Goal: Contribute content

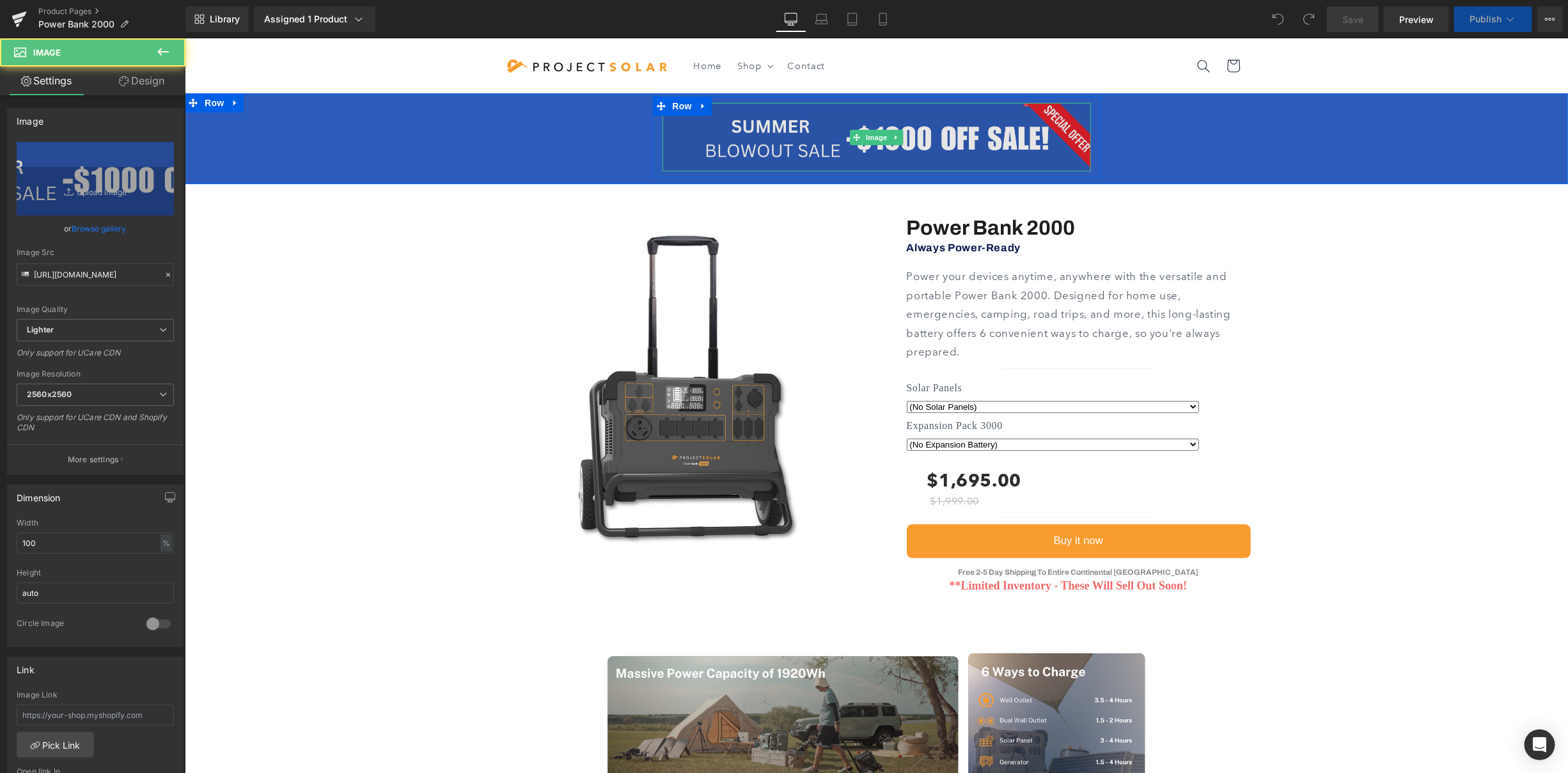
click at [934, 121] on img at bounding box center [876, 136] width 429 height 68
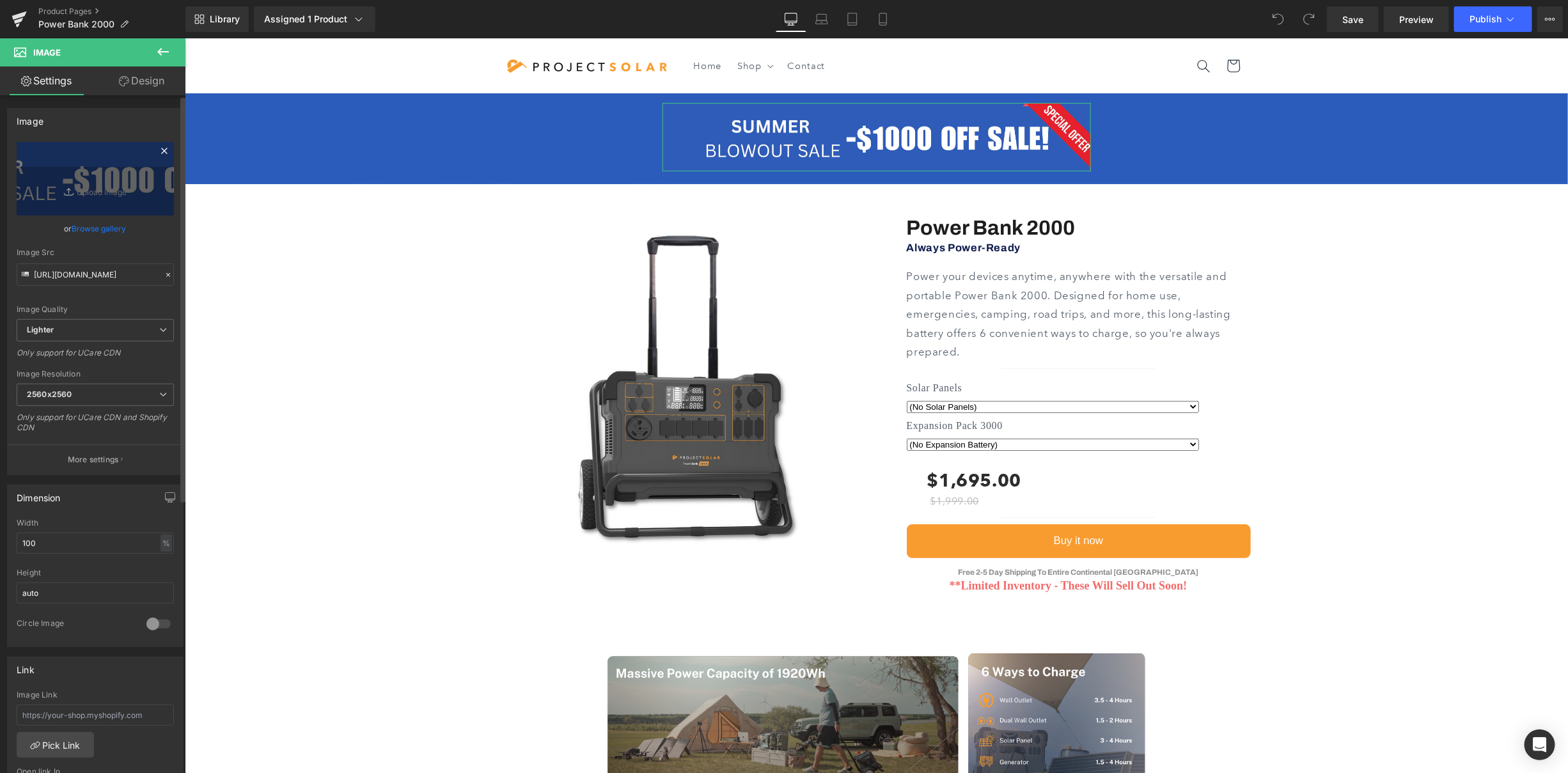
click at [164, 149] on icon at bounding box center [164, 151] width 15 height 15
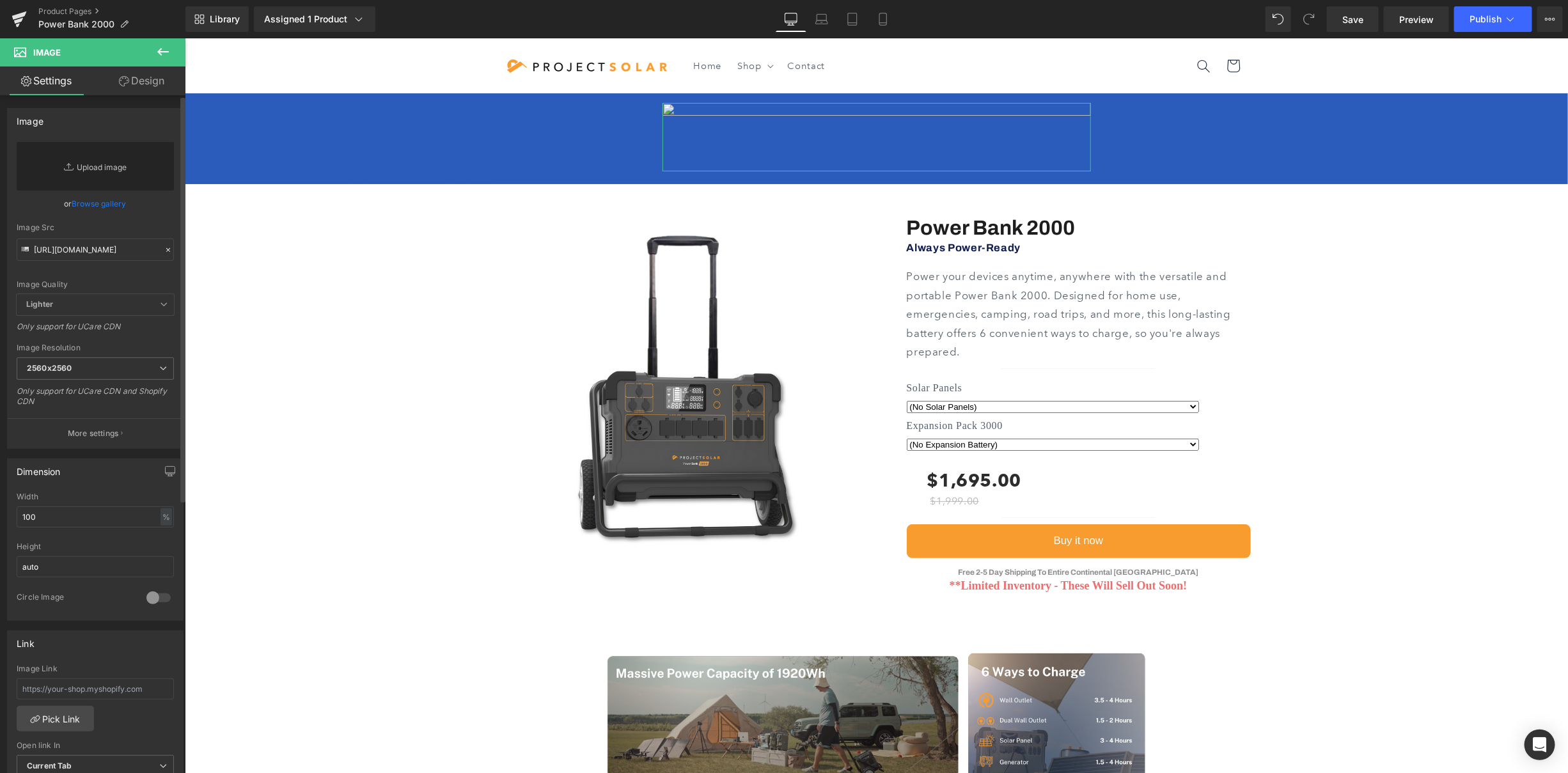
click at [118, 171] on link "Replace Image" at bounding box center [95, 166] width 157 height 48
type input "C:\fakepath\Desktop.png"
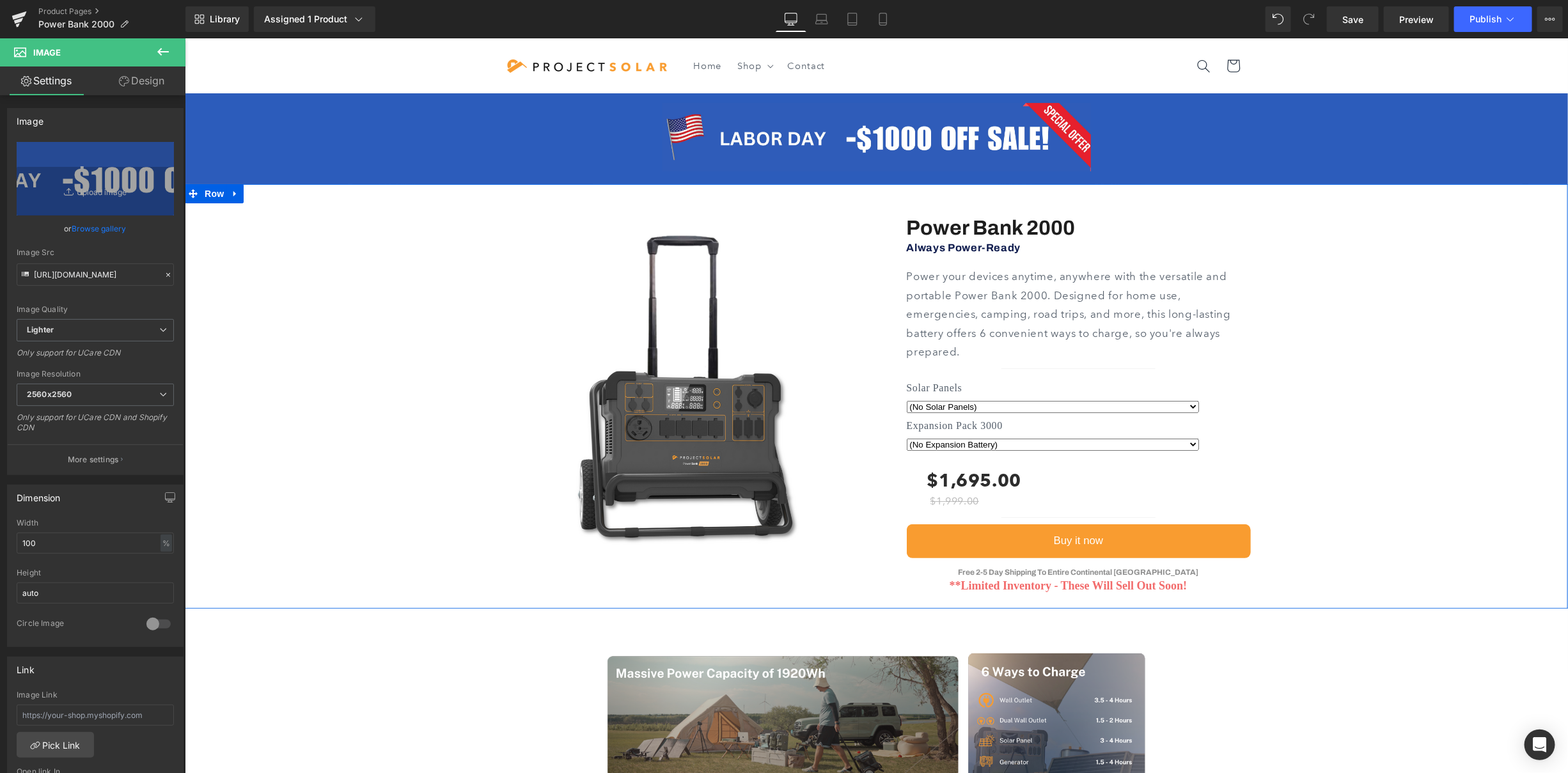
click at [400, 284] on div "Sale Off (P) Image Power Bank 2000 Heading" at bounding box center [876, 395] width 1383 height 424
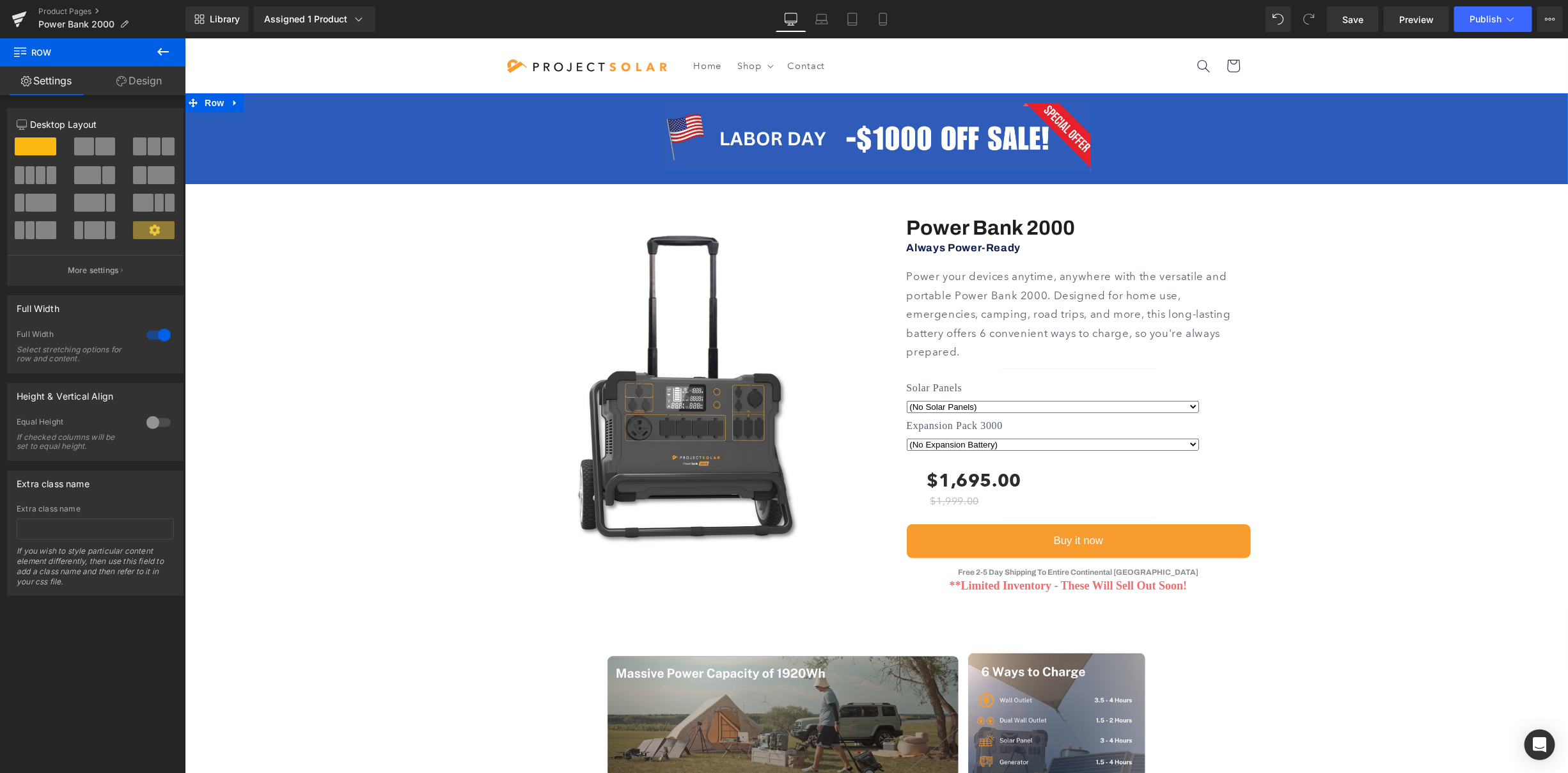
click at [553, 131] on div "Image Row" at bounding box center [876, 137] width 1383 height 81
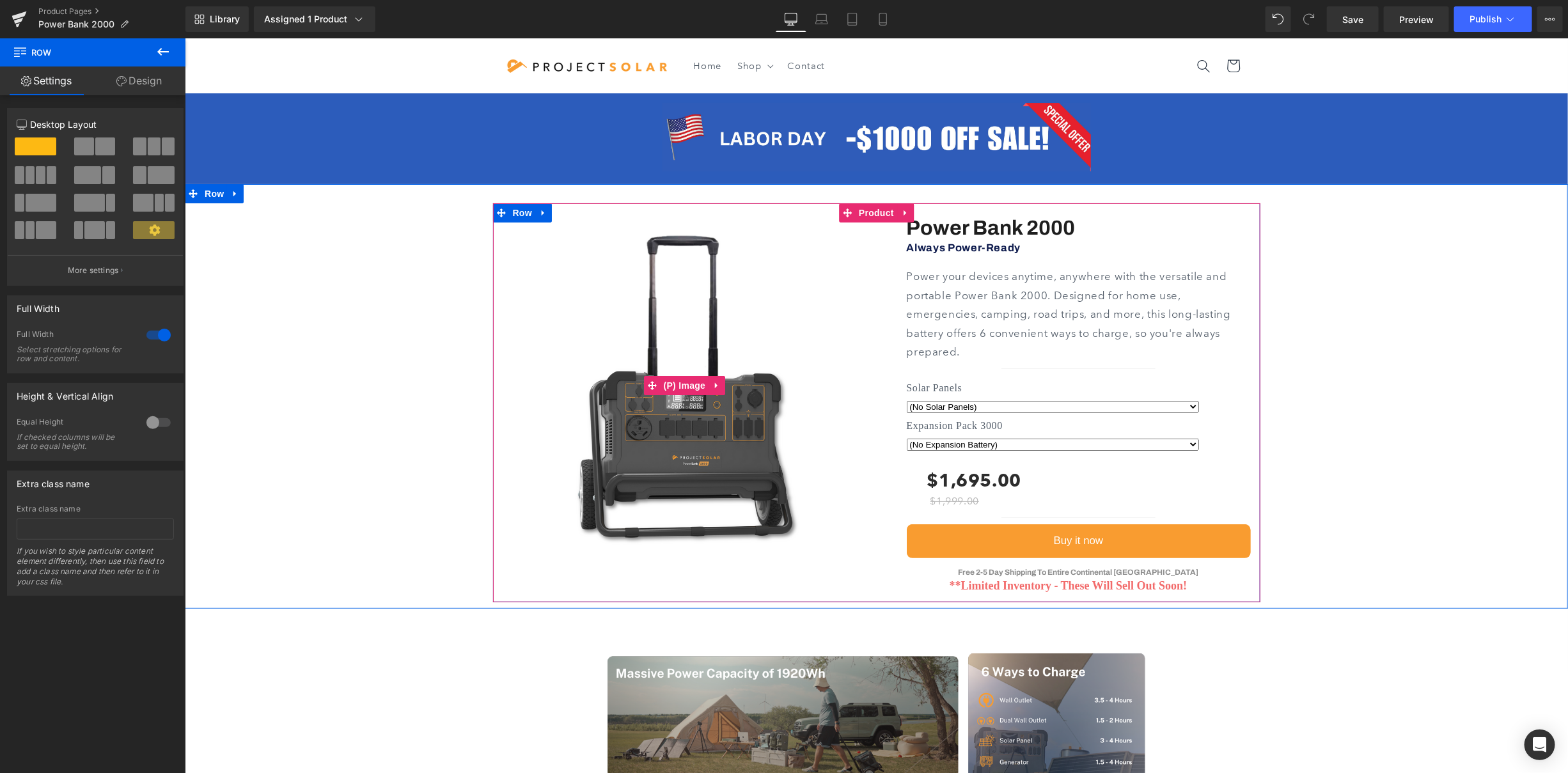
click at [656, 439] on img at bounding box center [684, 385] width 364 height 364
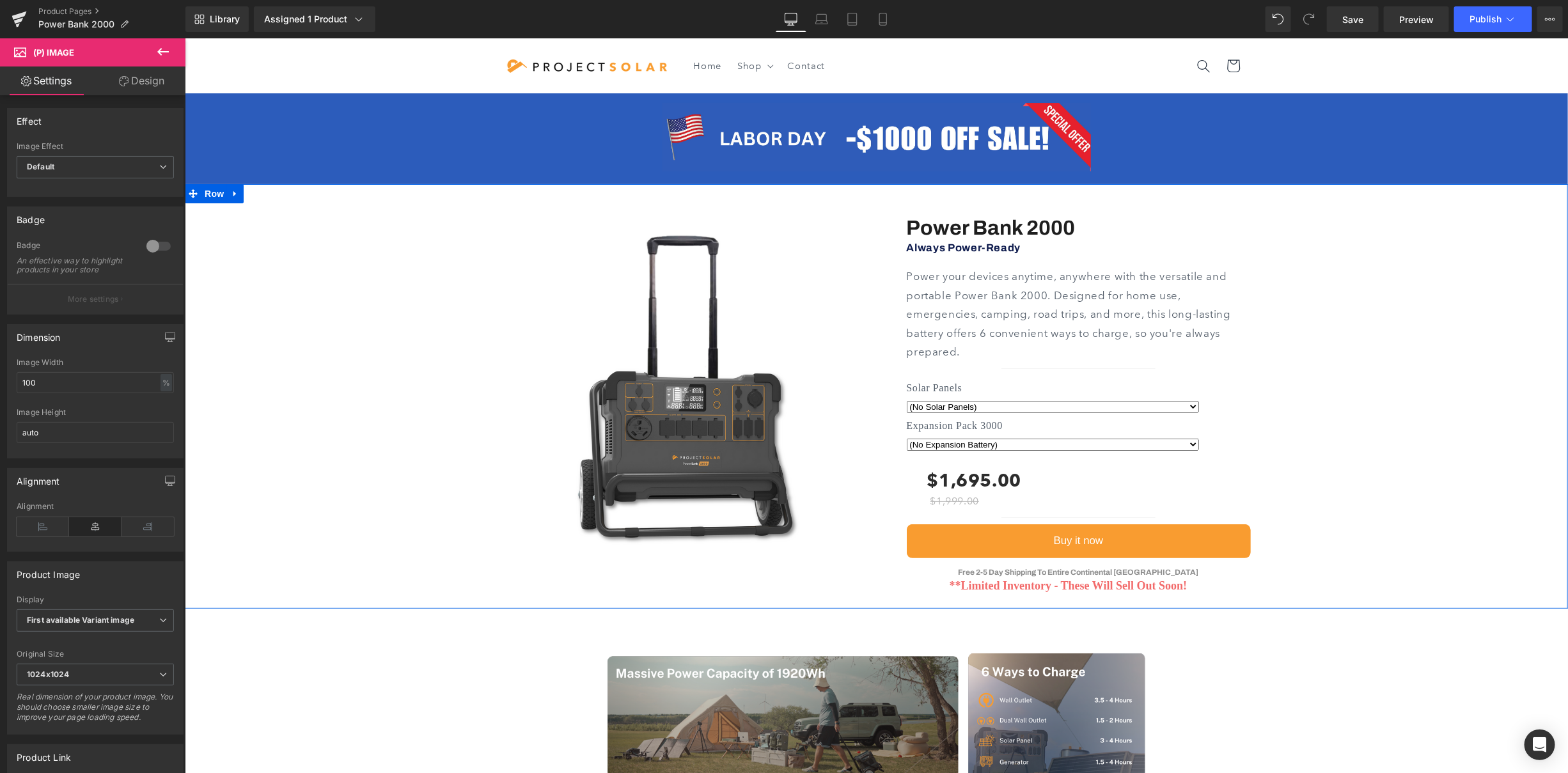
click at [1366, 389] on div "Sale Off (P) Image Power Bank 2000 Heading" at bounding box center [876, 395] width 1383 height 424
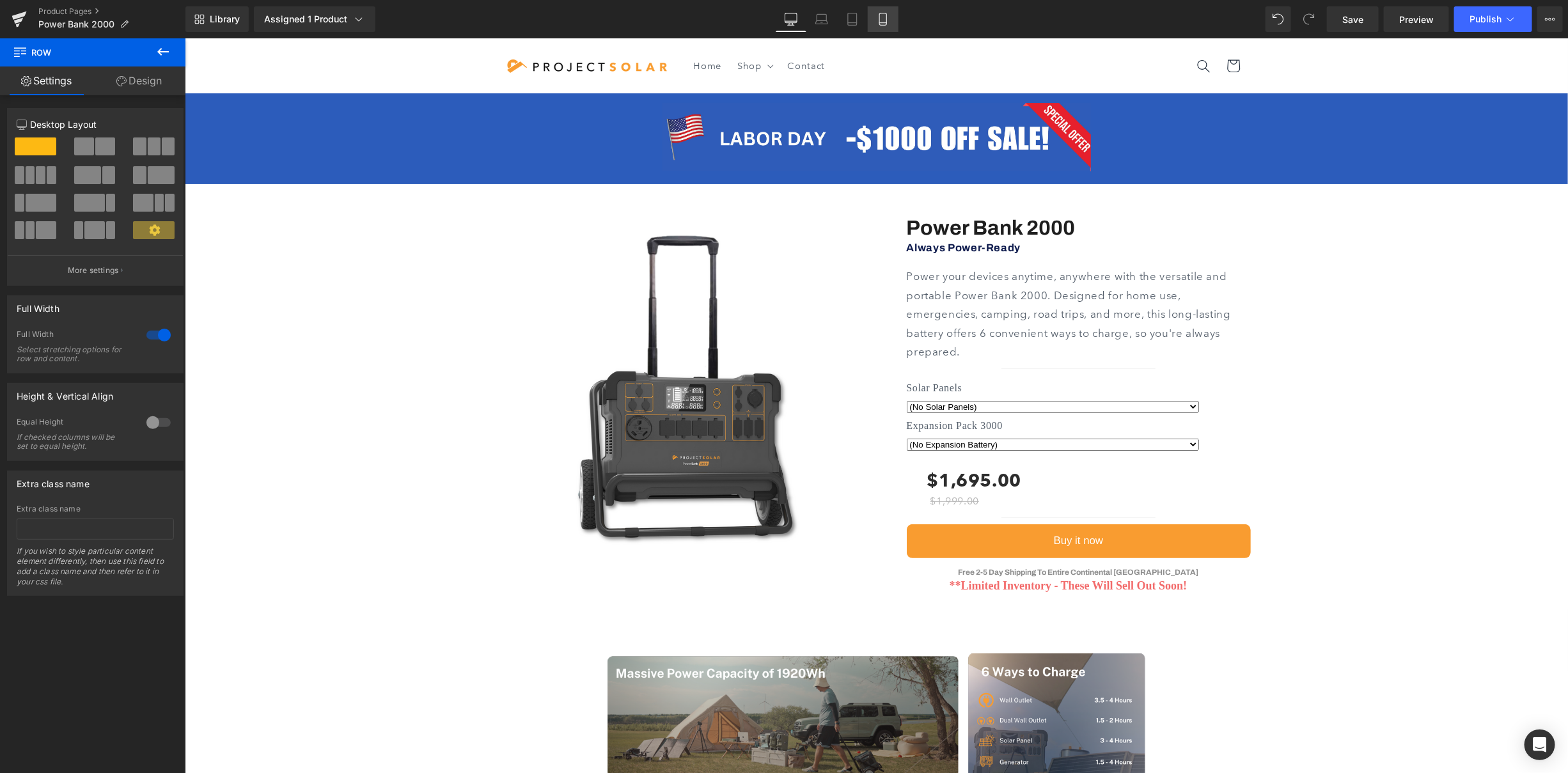
click at [872, 19] on link "Mobile" at bounding box center [883, 19] width 30 height 26
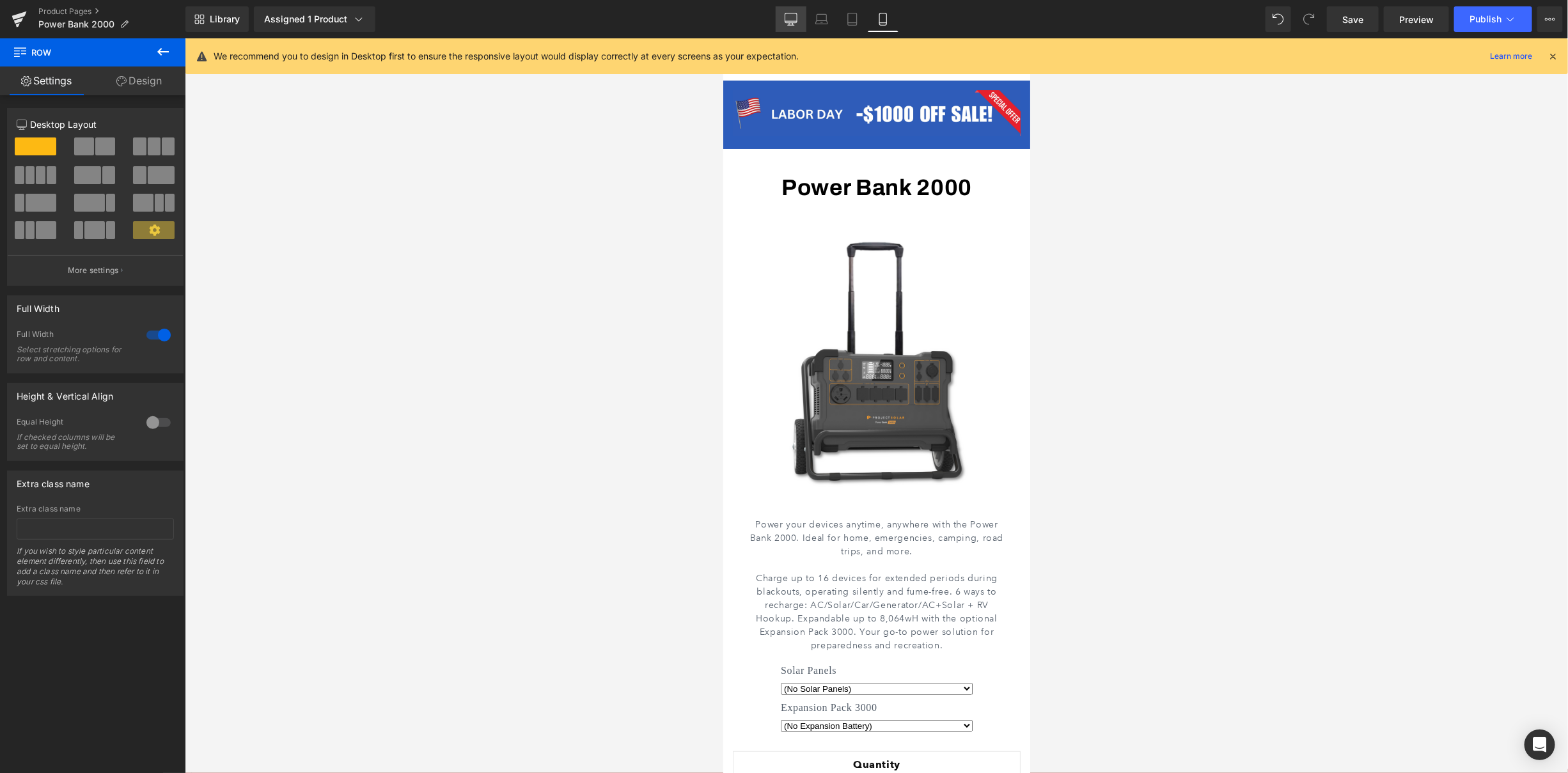
click at [801, 26] on link "Desktop" at bounding box center [791, 19] width 30 height 26
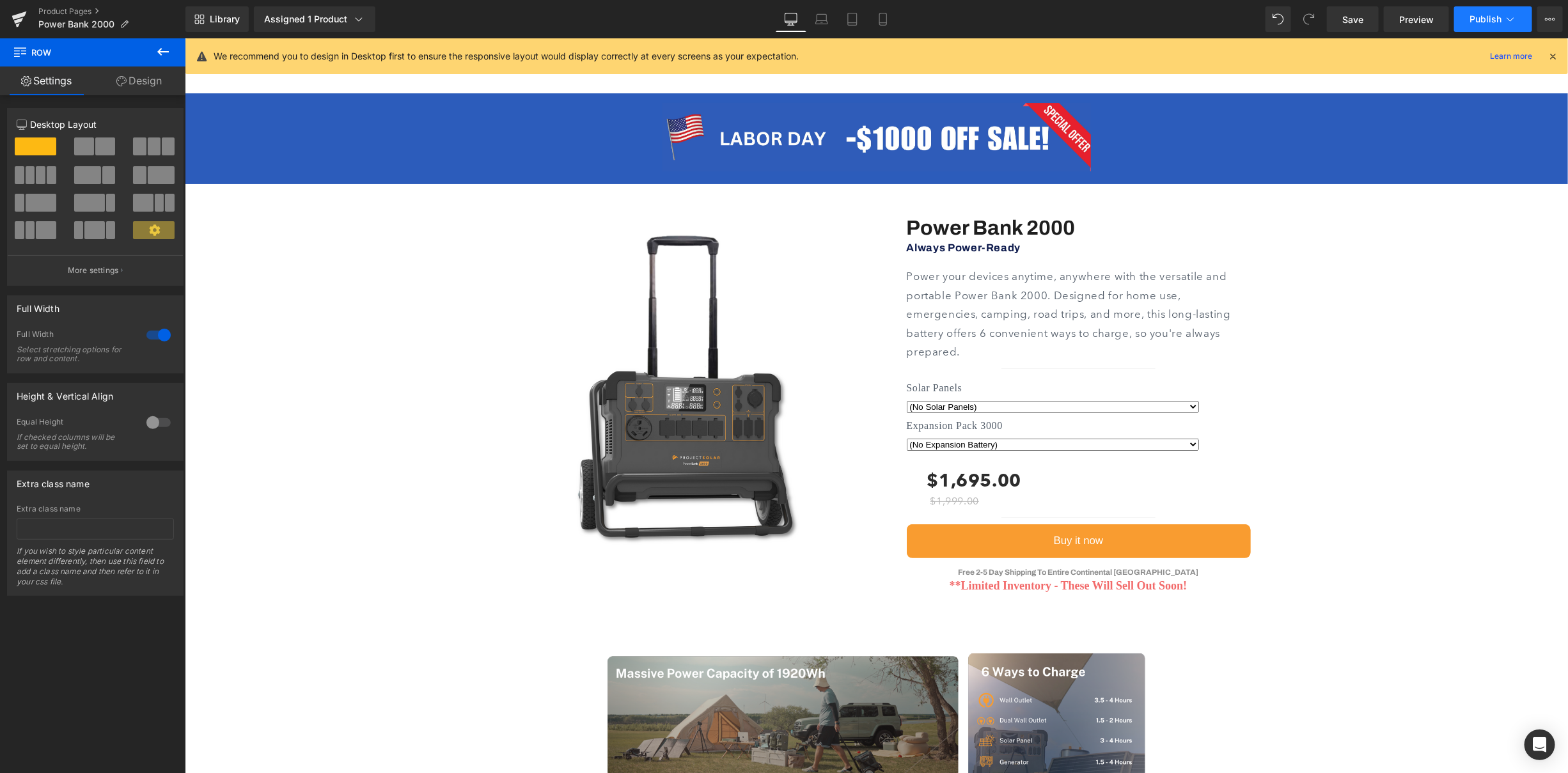
click at [1520, 17] on button "Publish" at bounding box center [1493, 19] width 78 height 26
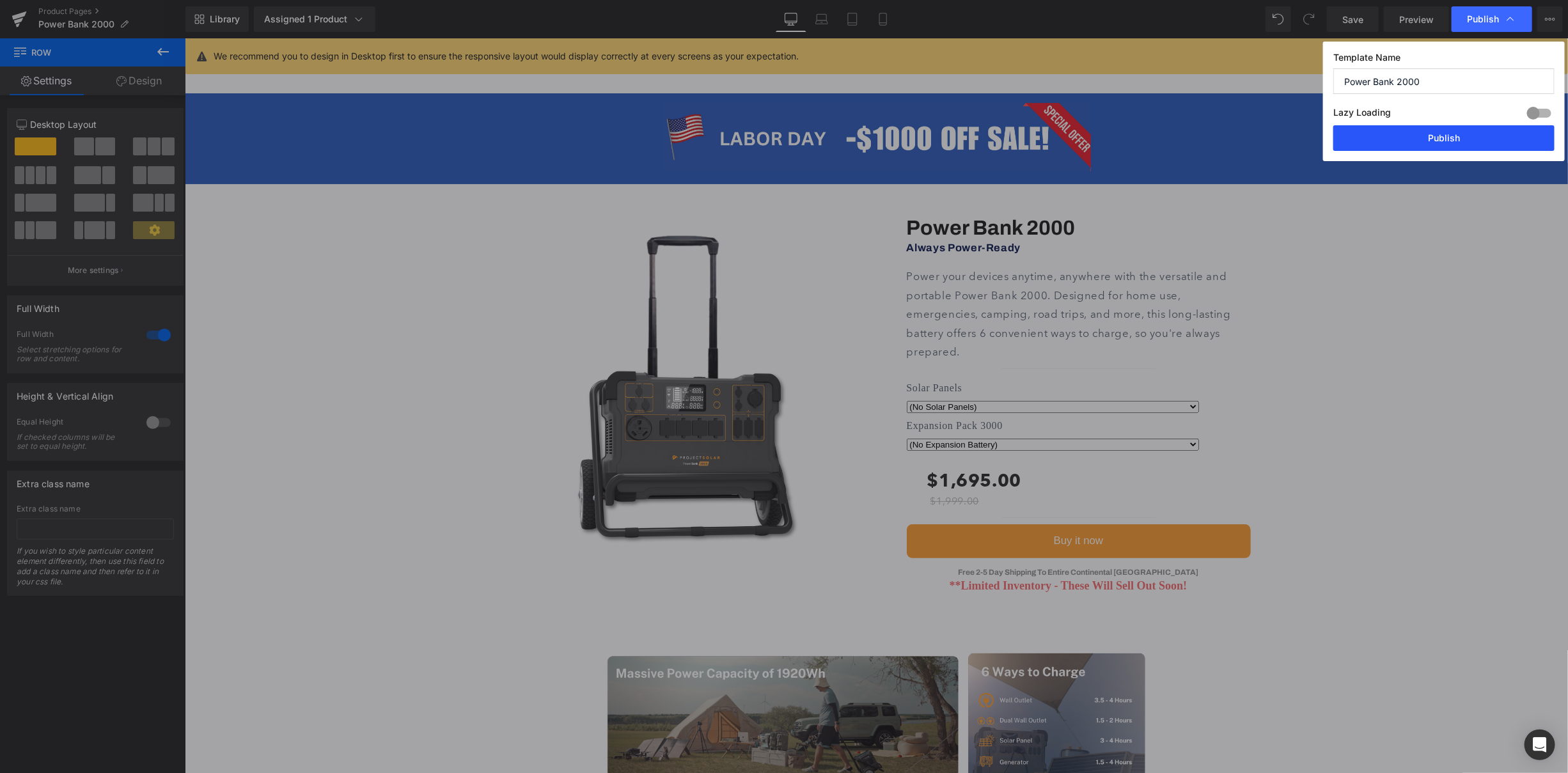
click at [0, 0] on button "Publish" at bounding box center [0, 0] width 0 height 0
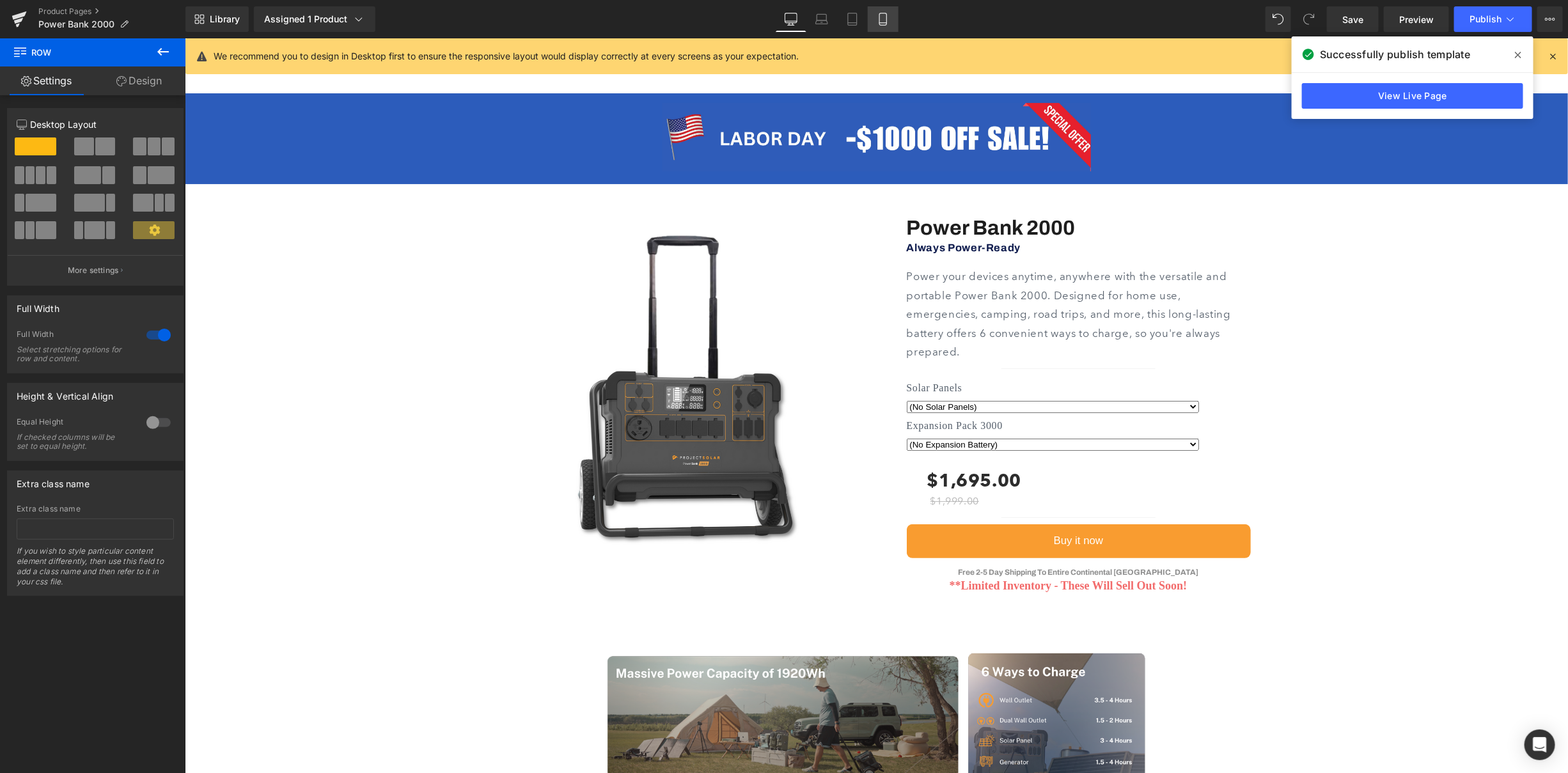
click at [894, 27] on link "Mobile" at bounding box center [883, 19] width 30 height 26
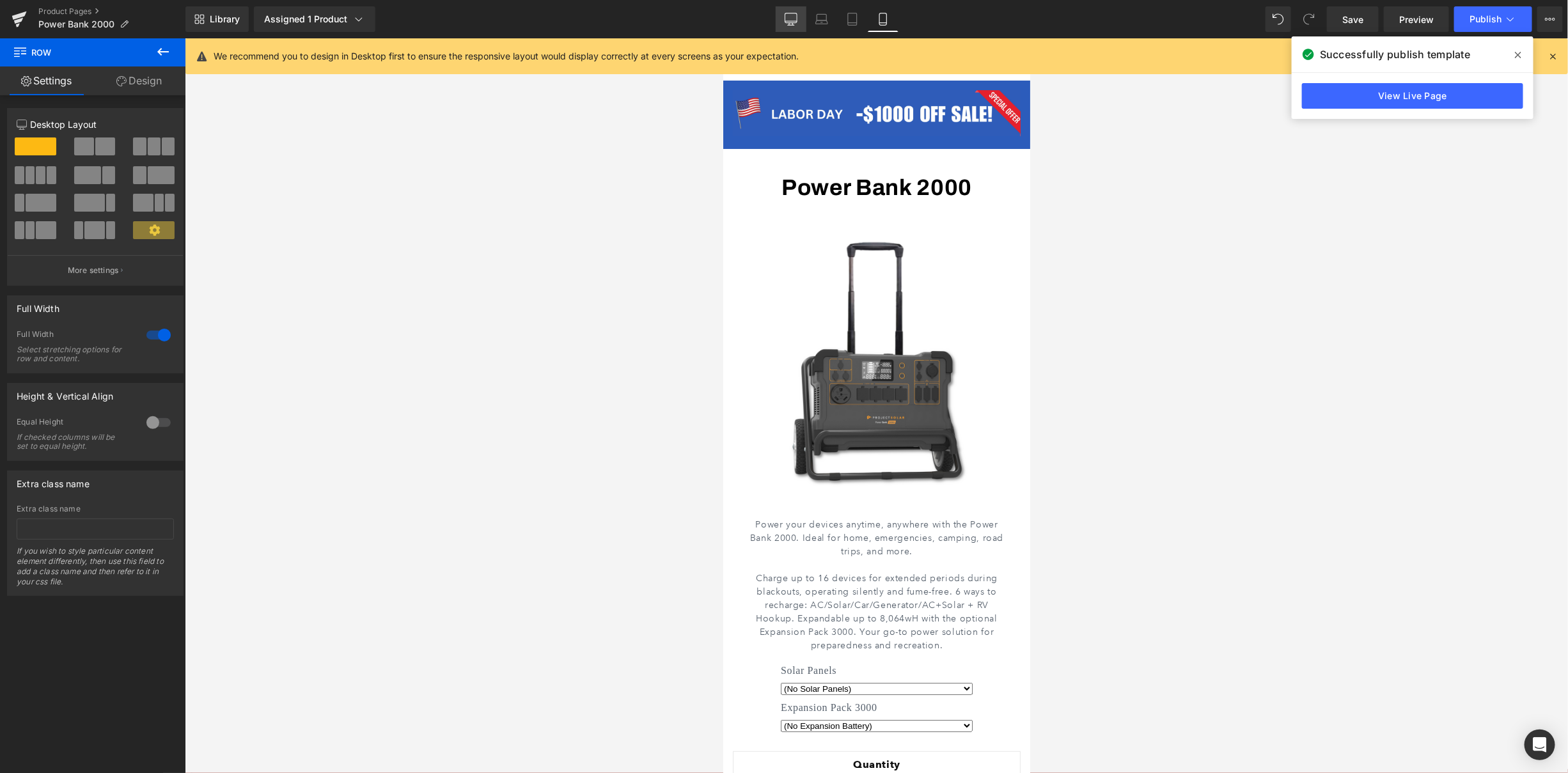
click at [797, 21] on icon at bounding box center [792, 18] width 12 height 10
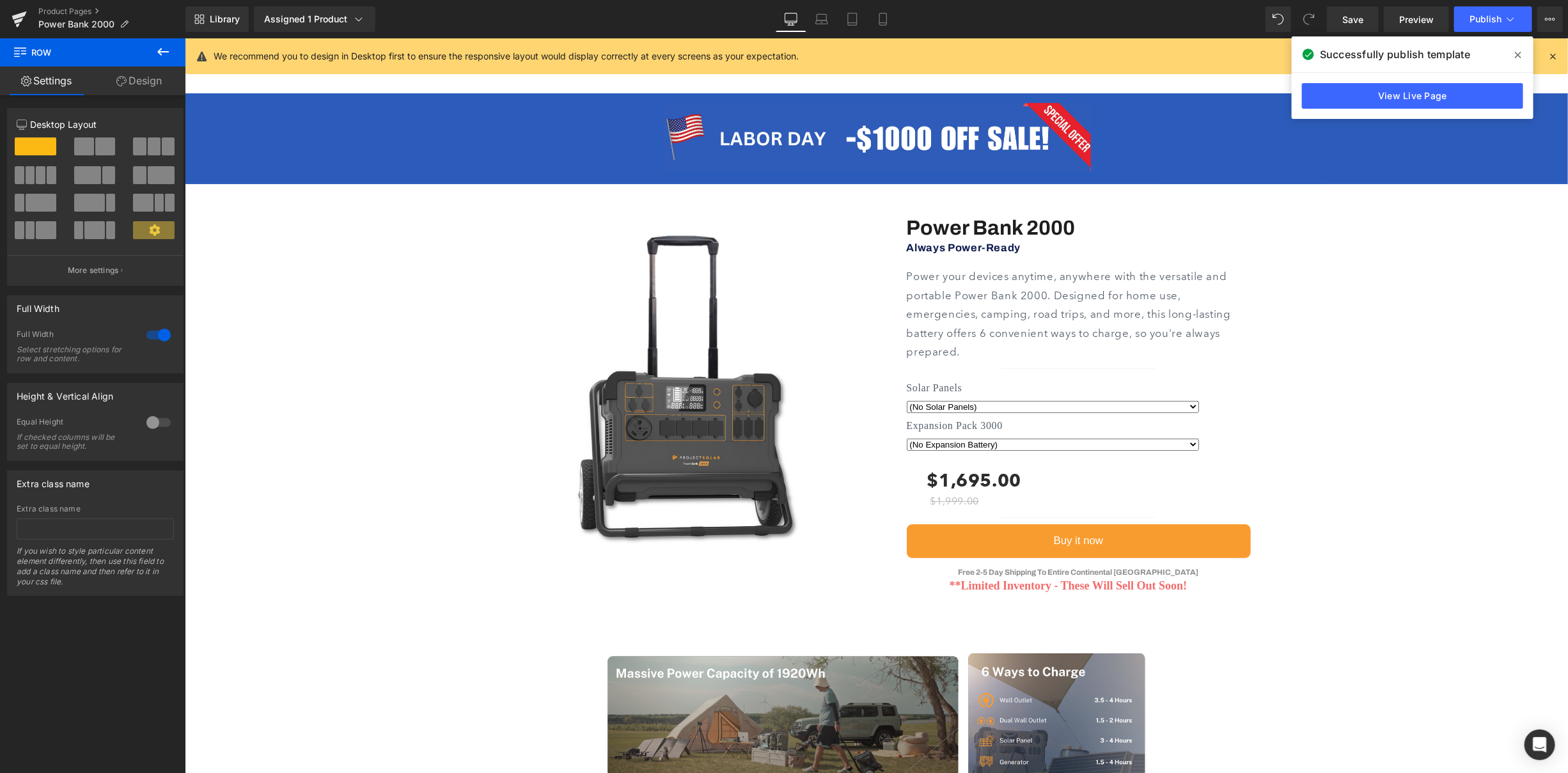
click at [153, 48] on button at bounding box center [163, 52] width 45 height 28
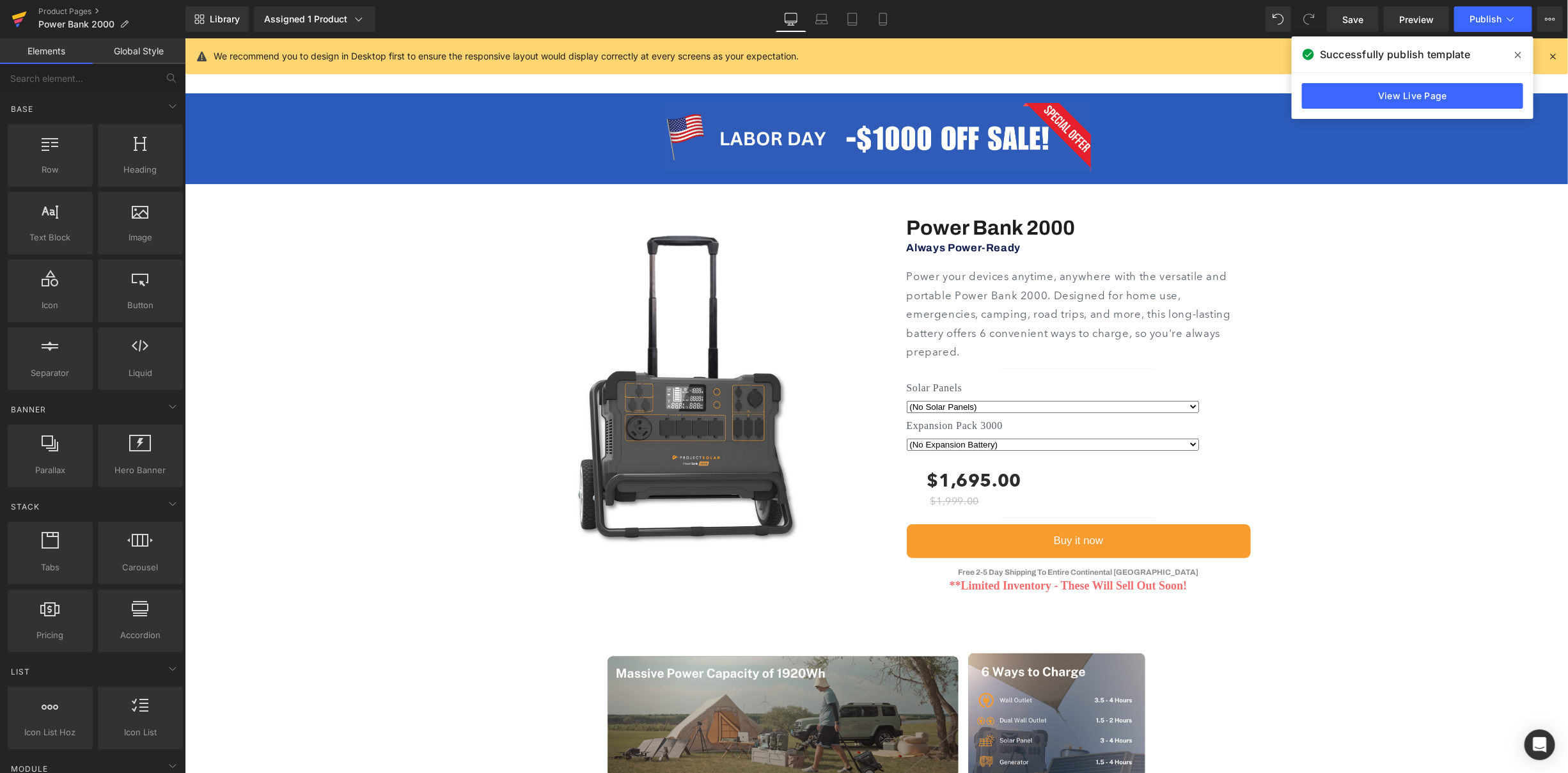
click at [23, 20] on icon at bounding box center [19, 19] width 15 height 32
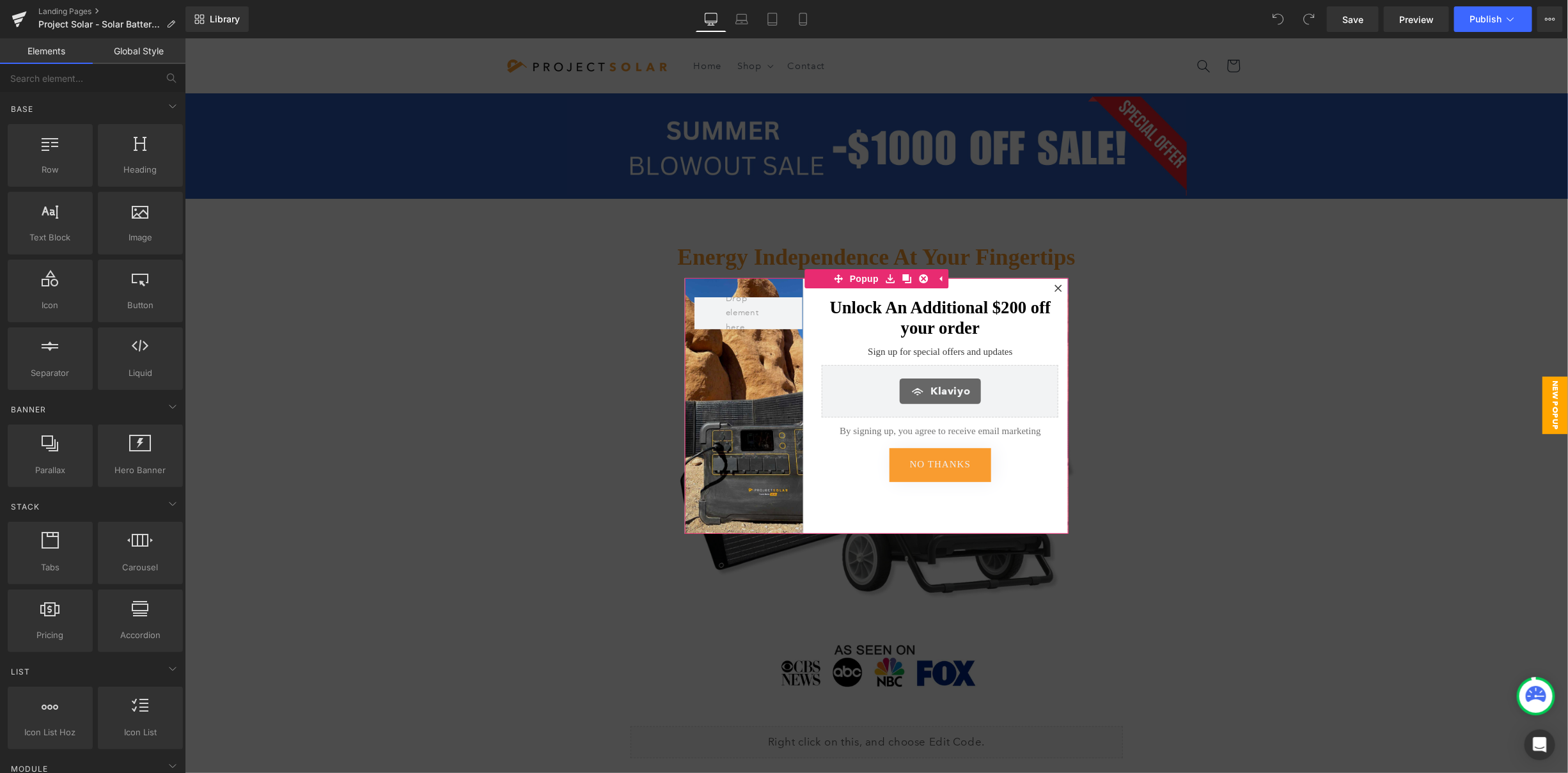
click at [1054, 284] on icon at bounding box center [1057, 287] width 8 height 8
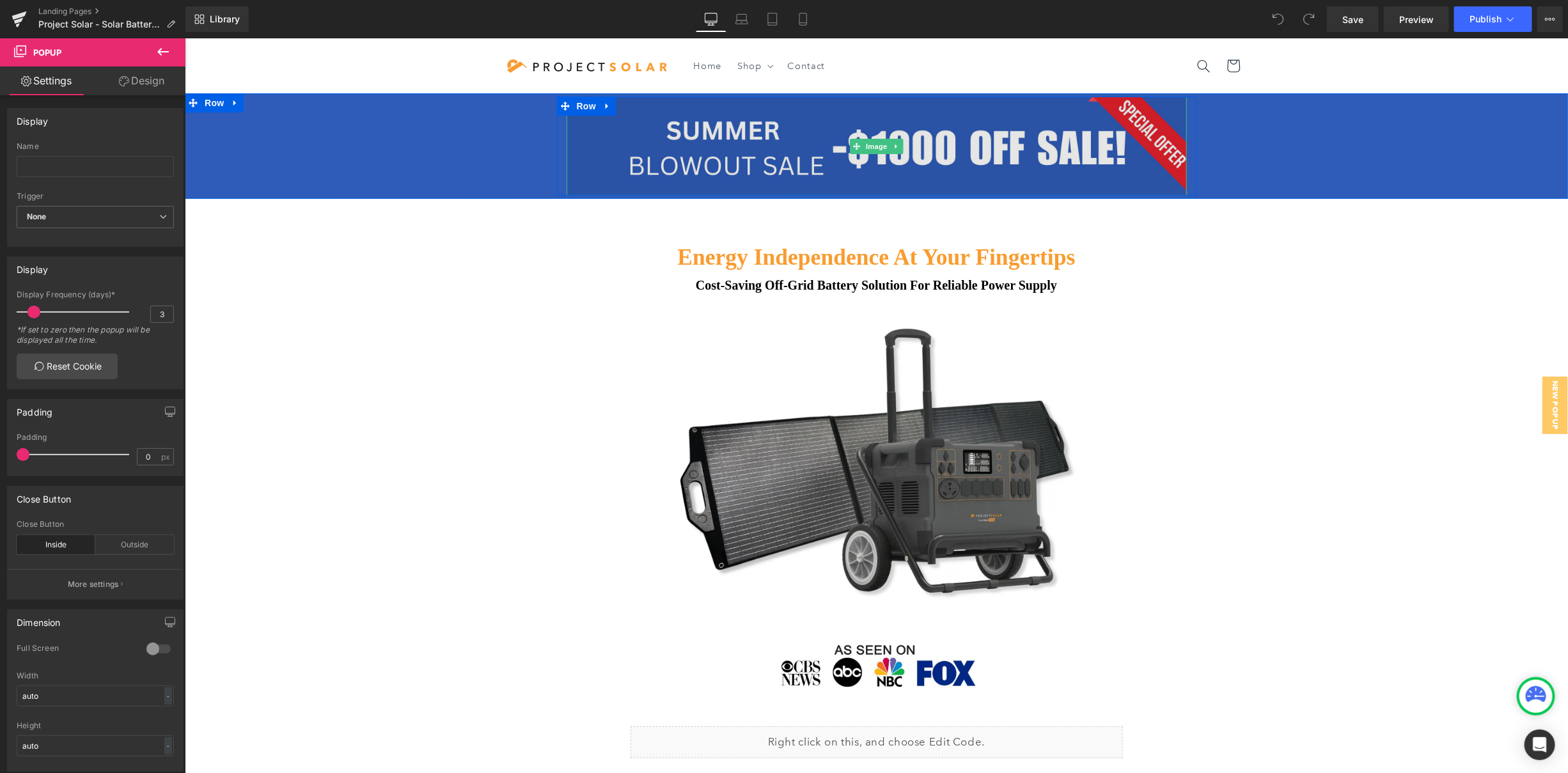
click at [936, 157] on img at bounding box center [876, 146] width 620 height 99
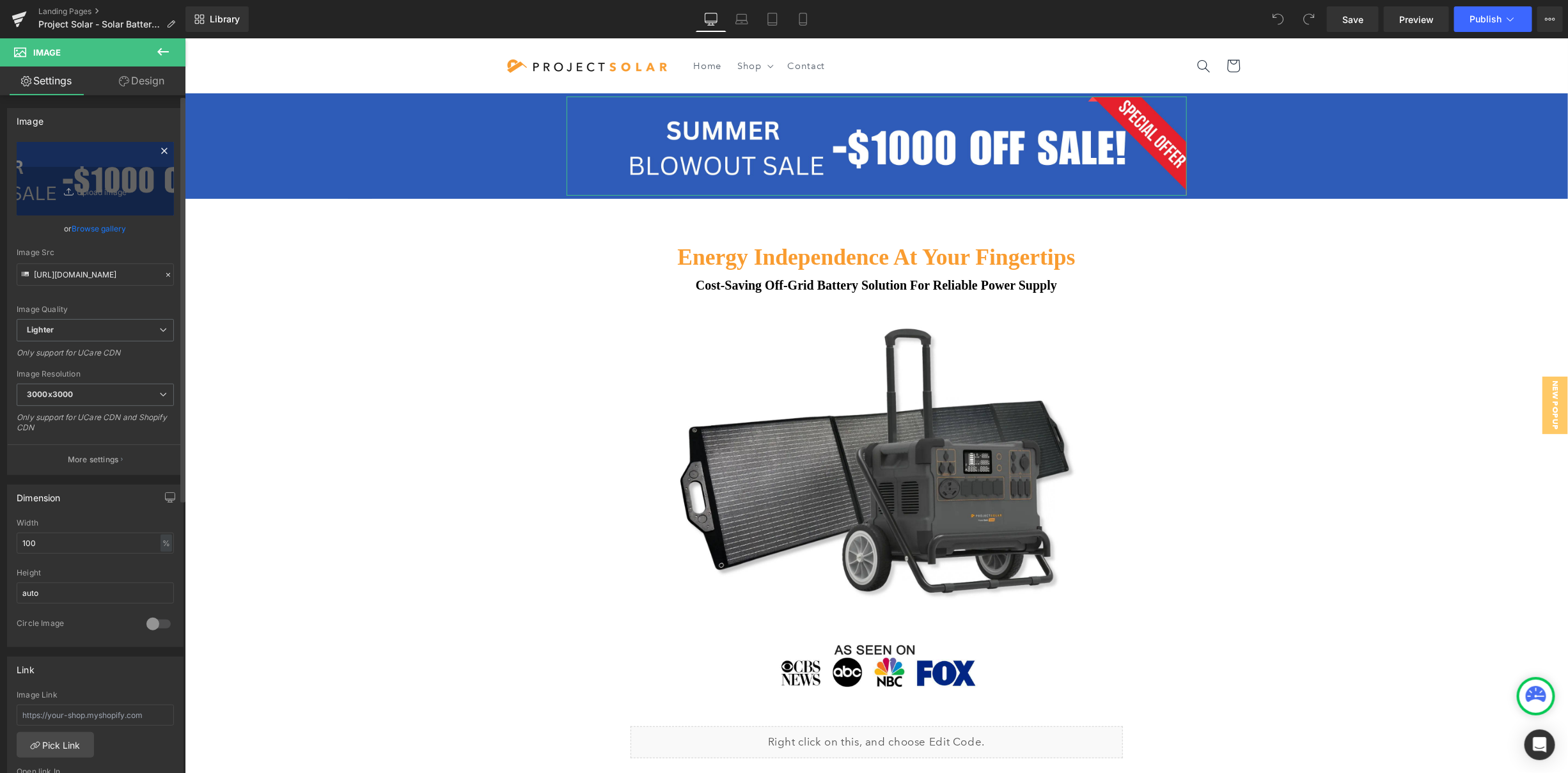
click at [161, 147] on icon at bounding box center [164, 151] width 15 height 15
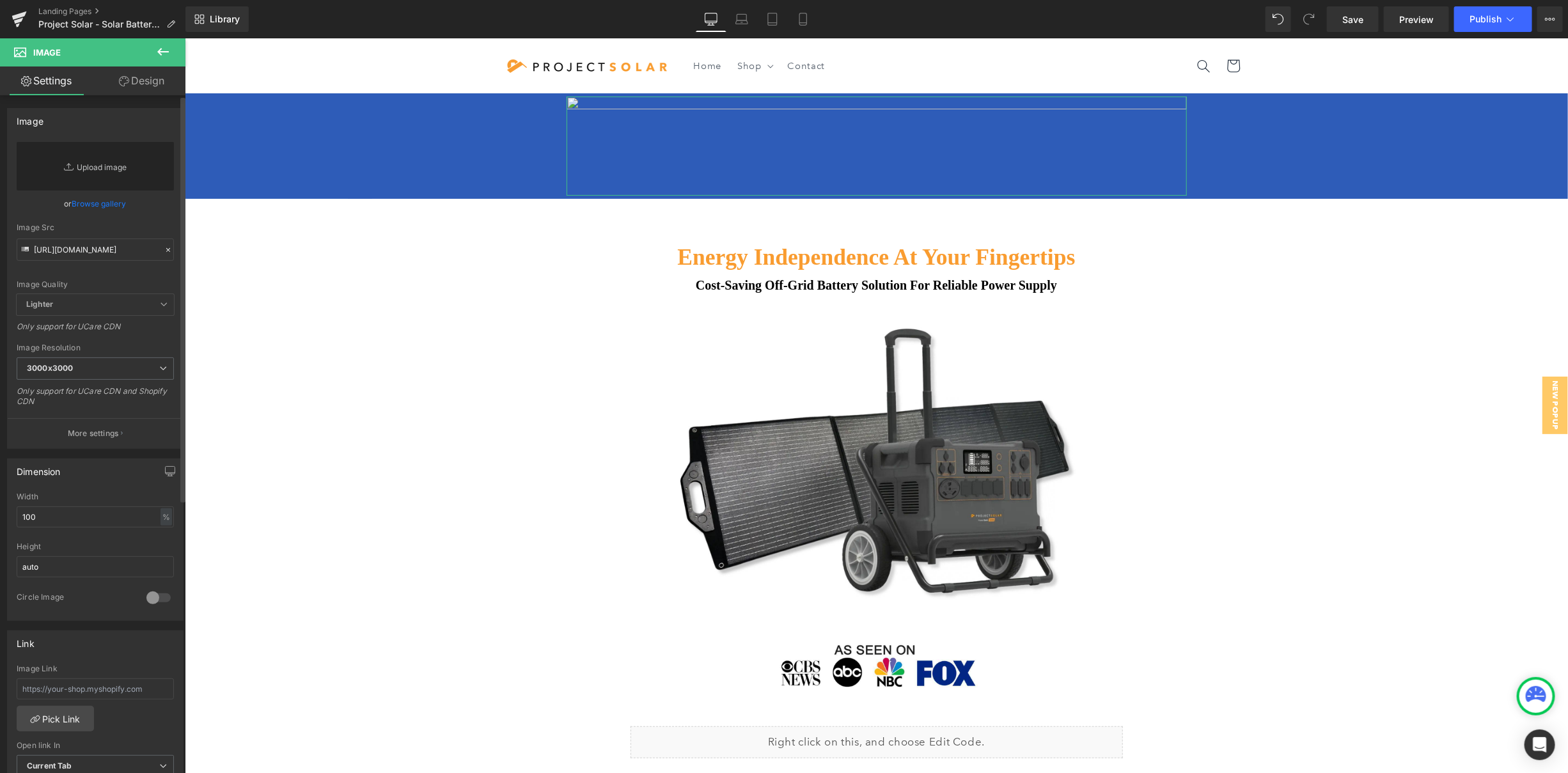
click at [135, 169] on link "Replace Image" at bounding box center [95, 166] width 157 height 48
type input "C:\fakepath\Desktop.png"
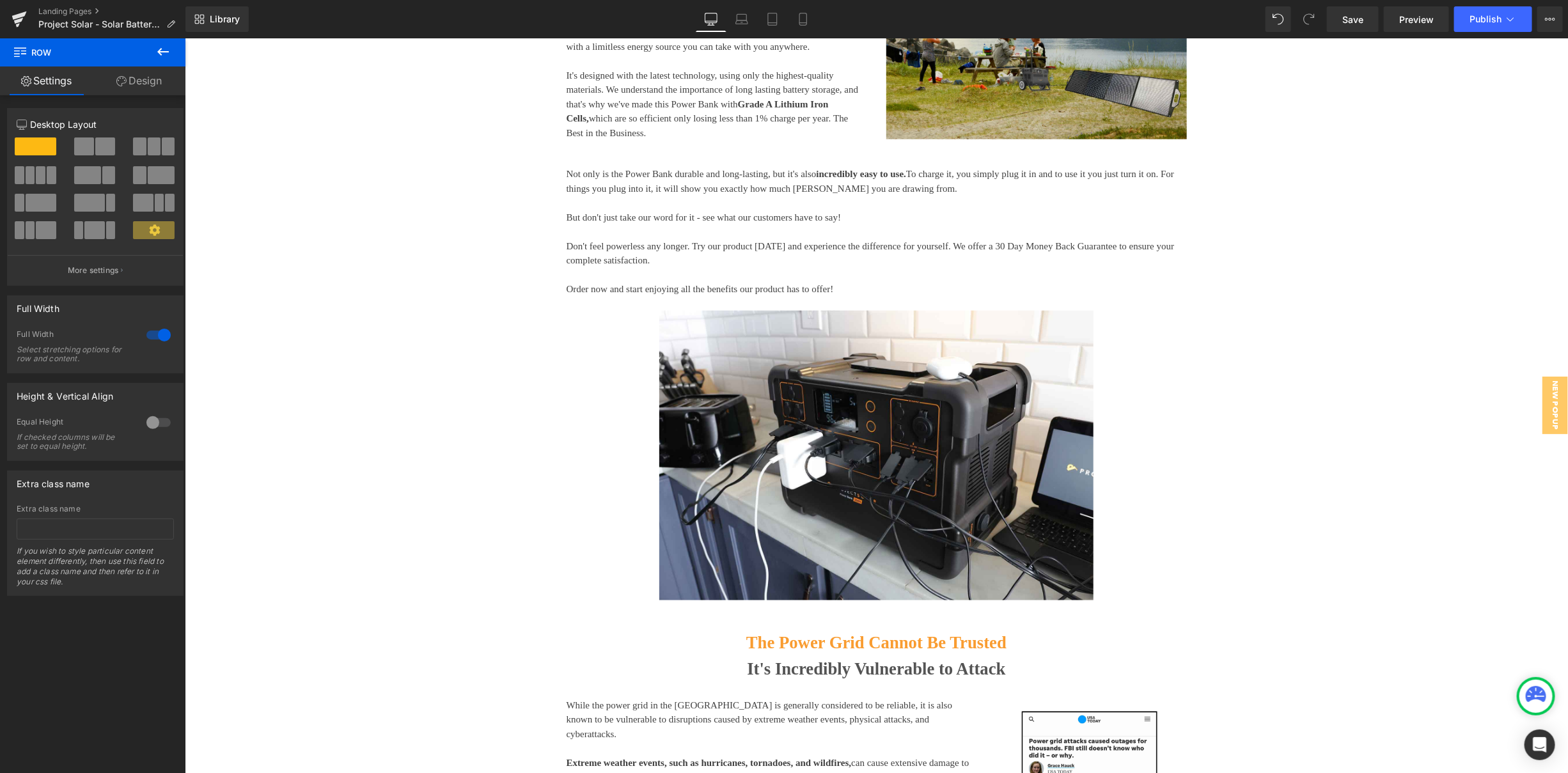
scroll to position [492, 0]
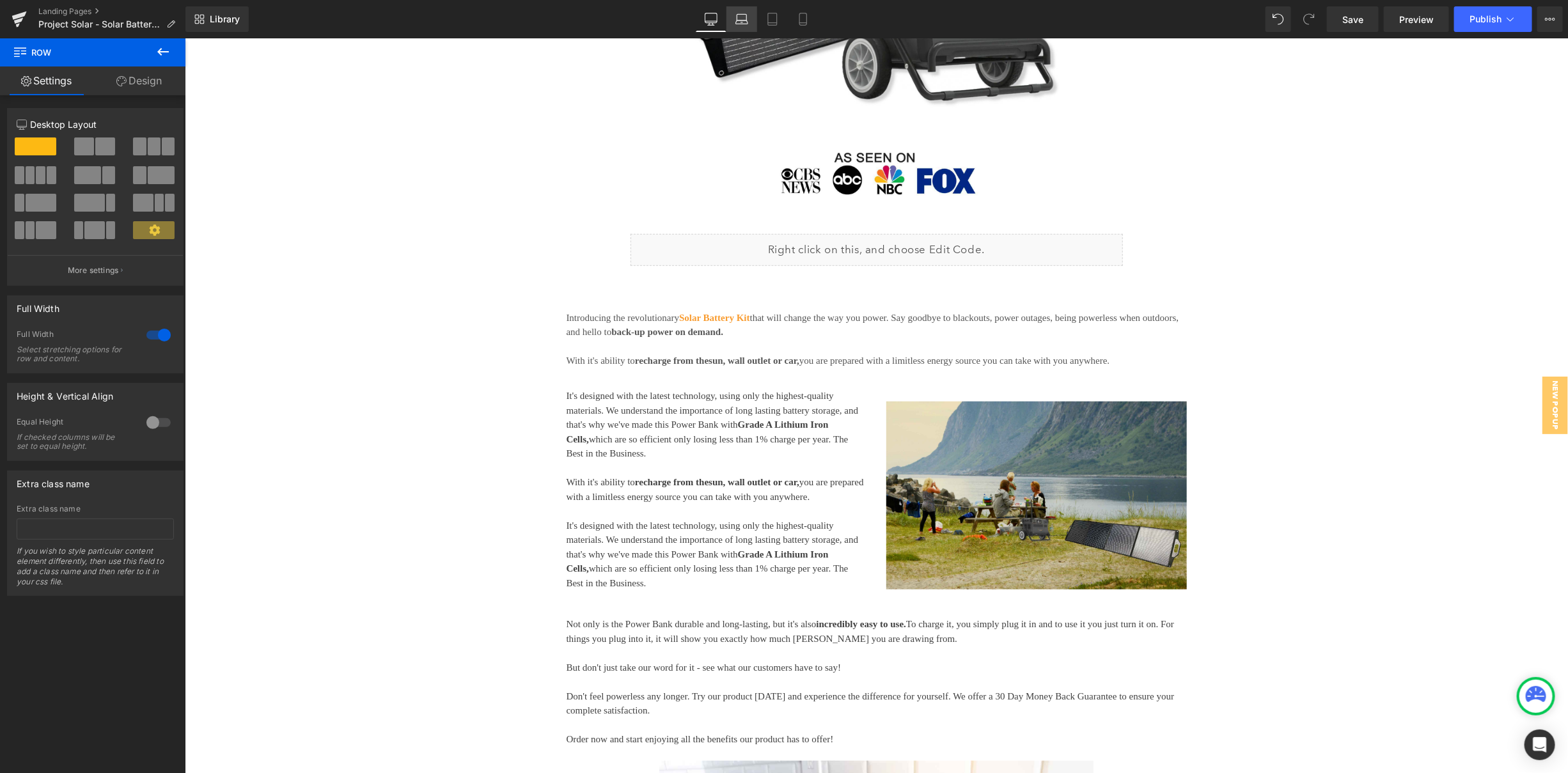
click at [746, 16] on icon at bounding box center [741, 19] width 13 height 13
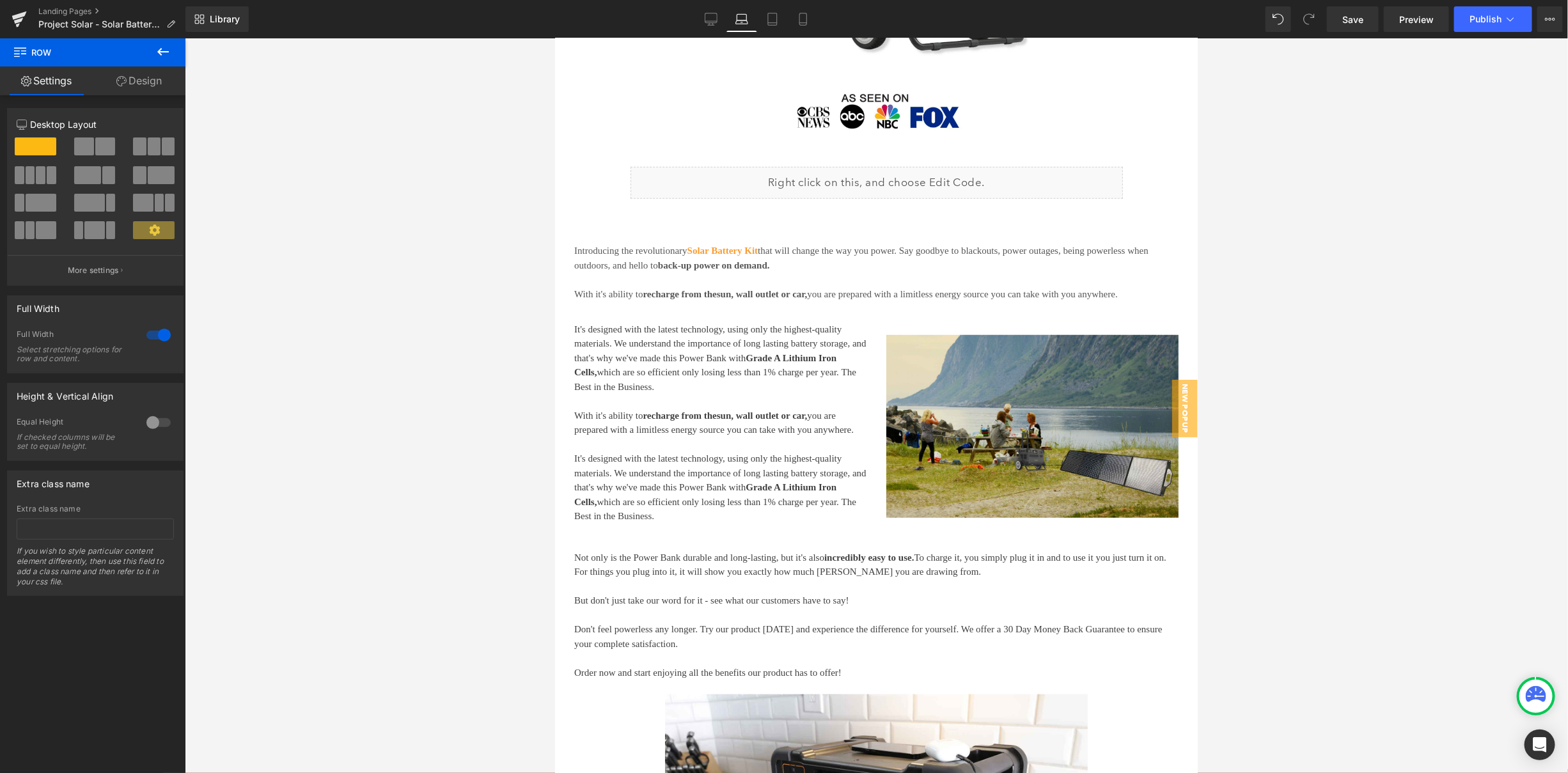
scroll to position [0, 0]
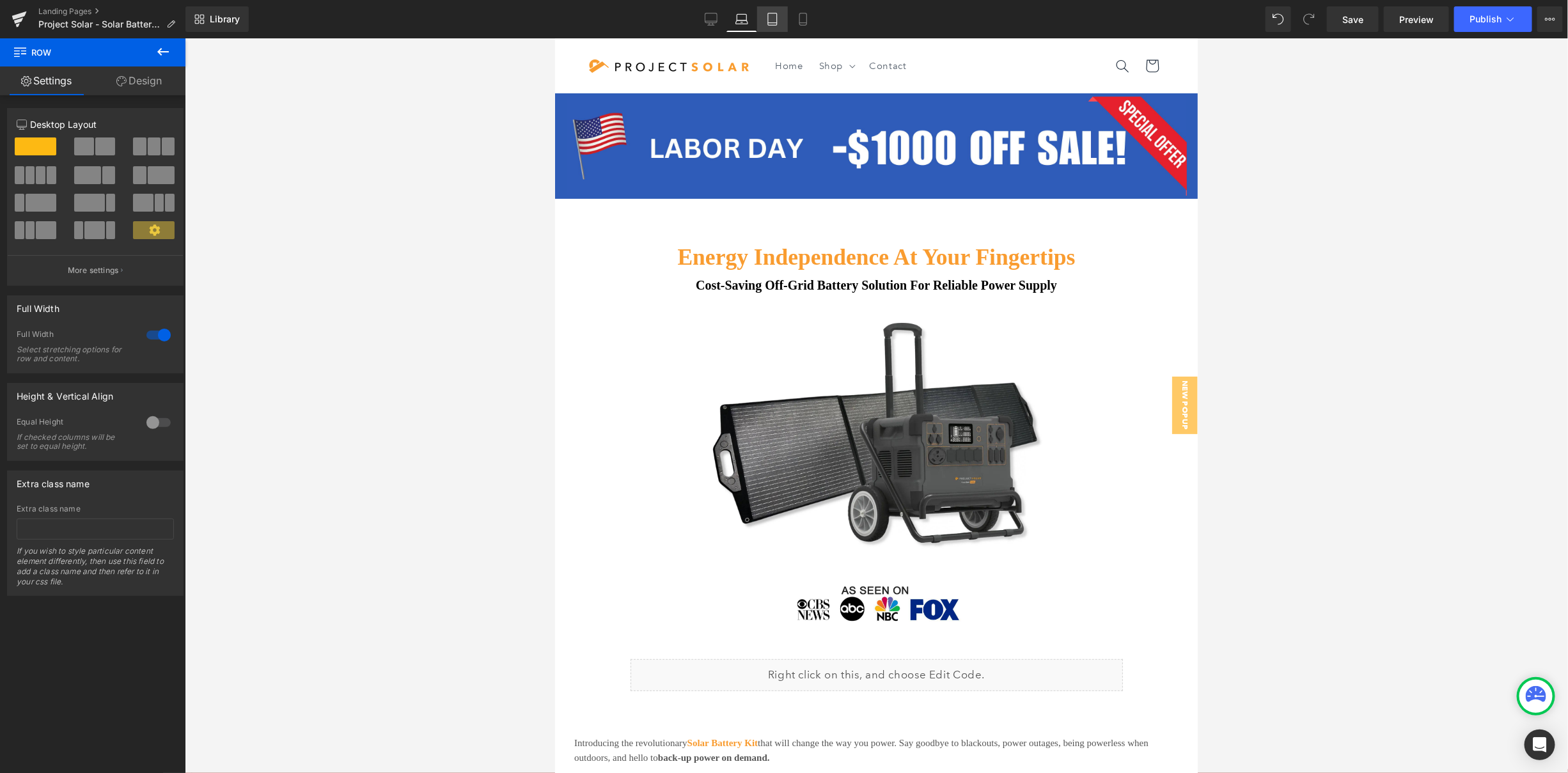
click at [765, 20] on link "Tablet" at bounding box center [772, 19] width 30 height 26
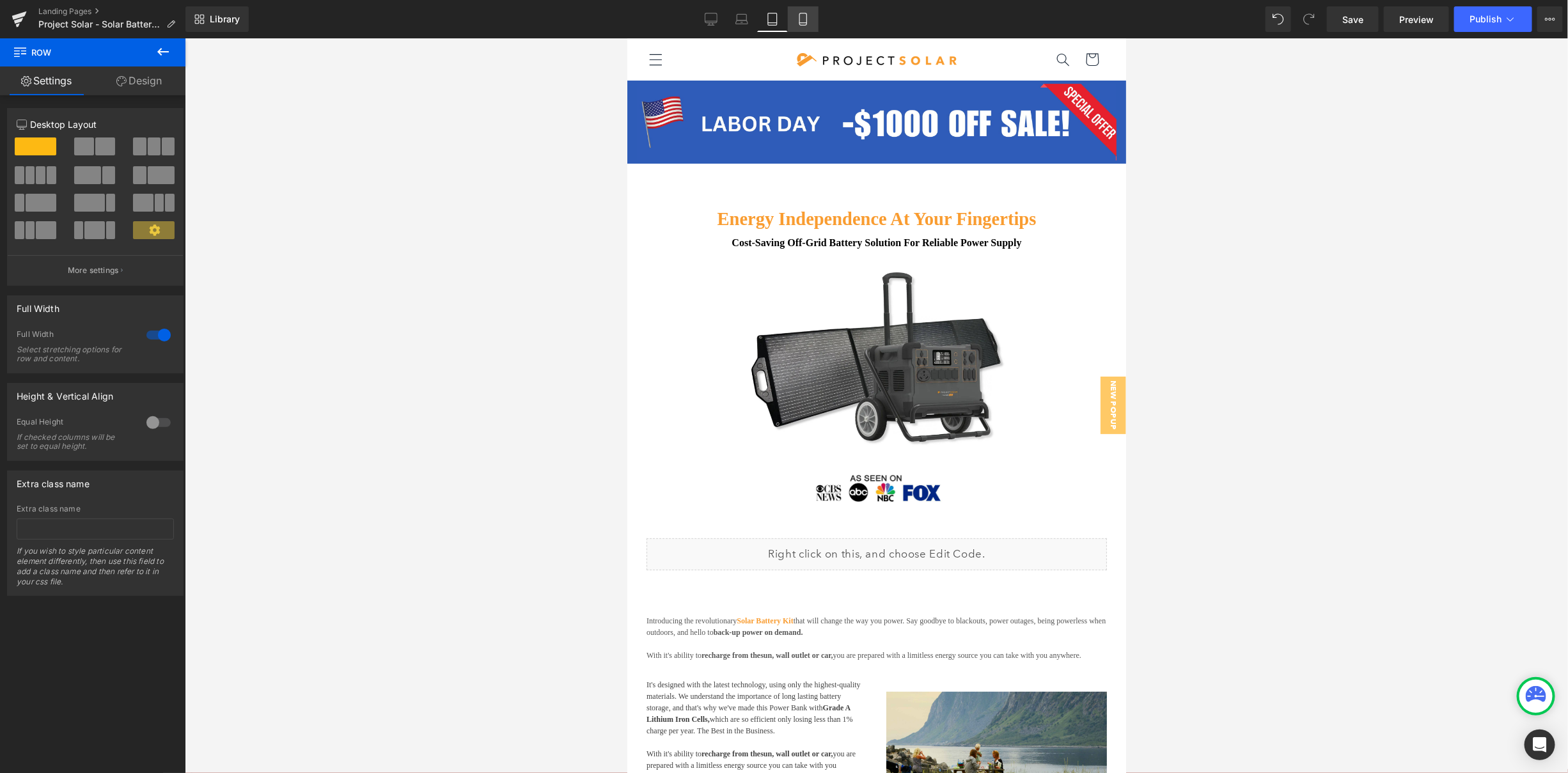
click at [795, 18] on link "Mobile" at bounding box center [803, 19] width 30 height 26
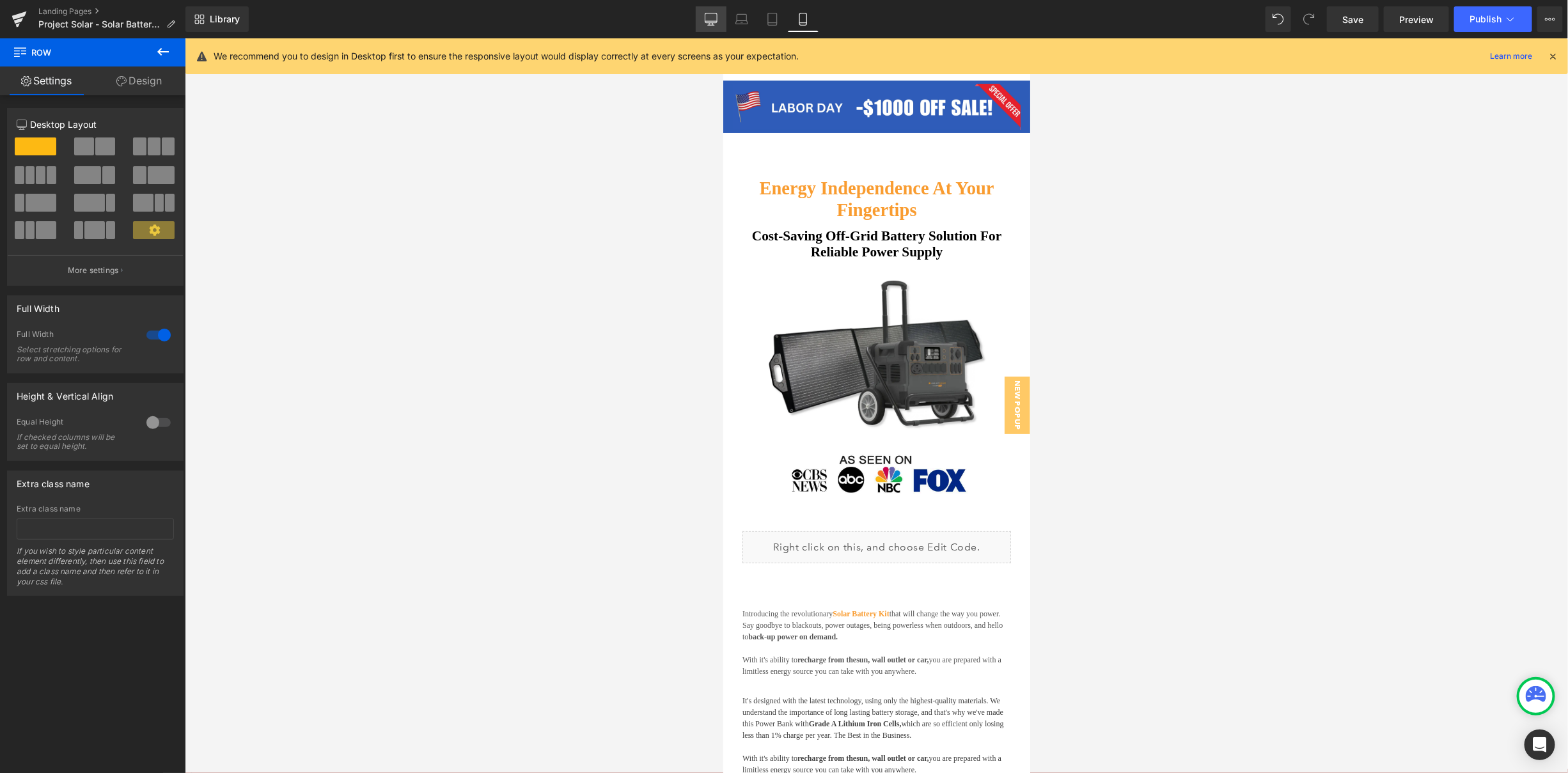
click at [711, 14] on icon at bounding box center [711, 19] width 13 height 13
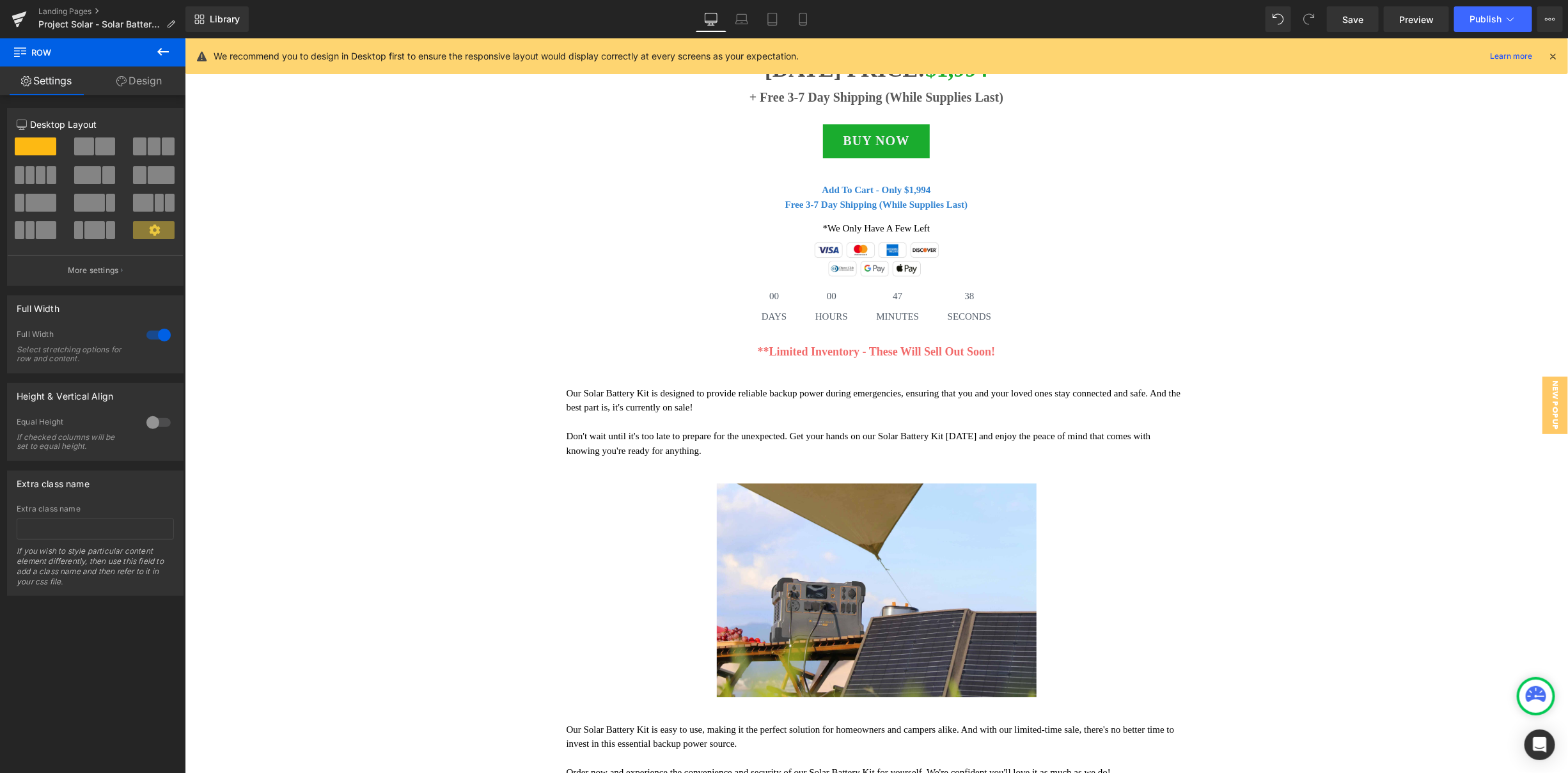
scroll to position [4880, 0]
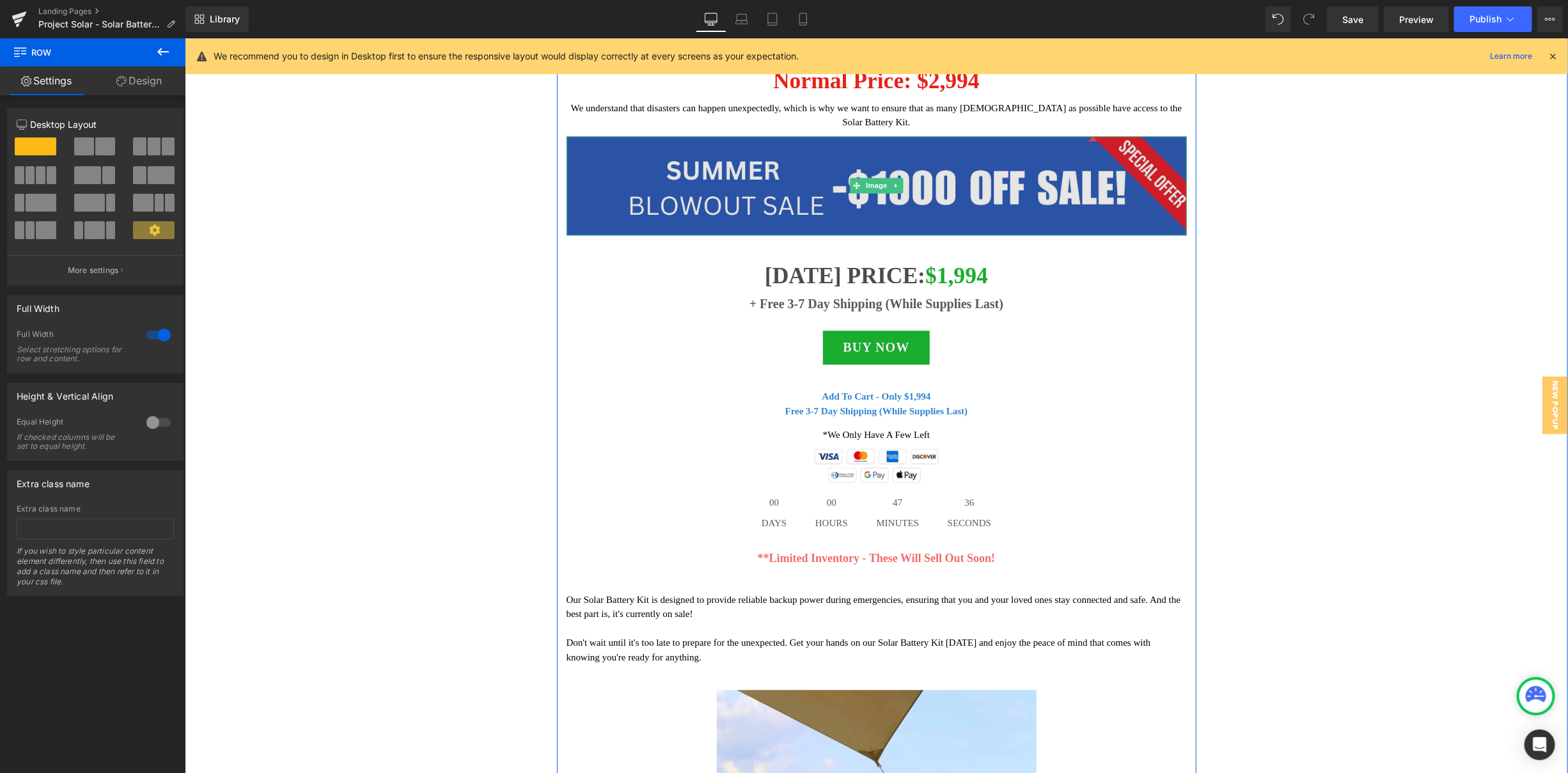
click at [988, 234] on img at bounding box center [876, 185] width 620 height 99
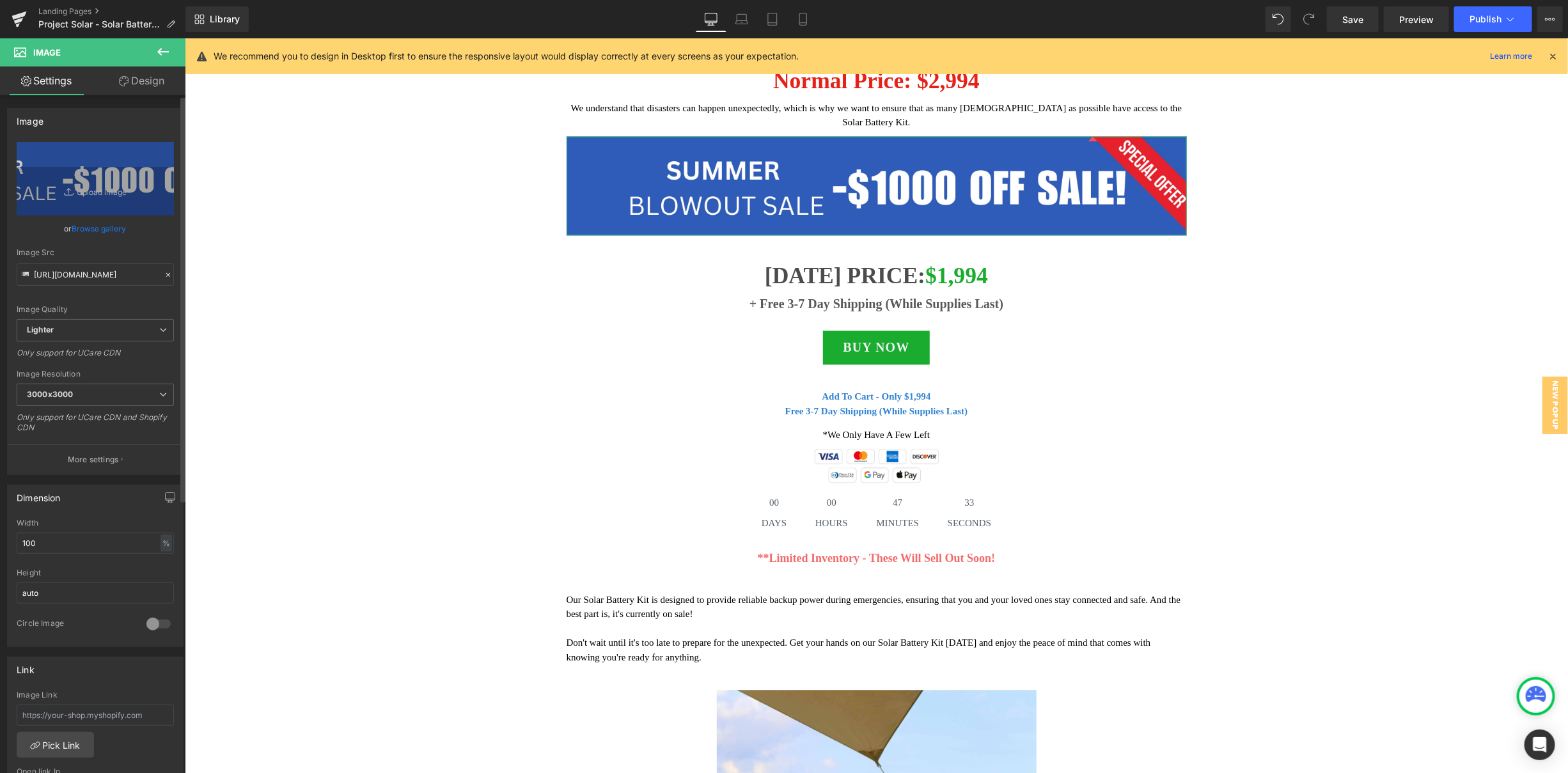
click at [99, 228] on link "Browse gallery" at bounding box center [99, 228] width 55 height 22
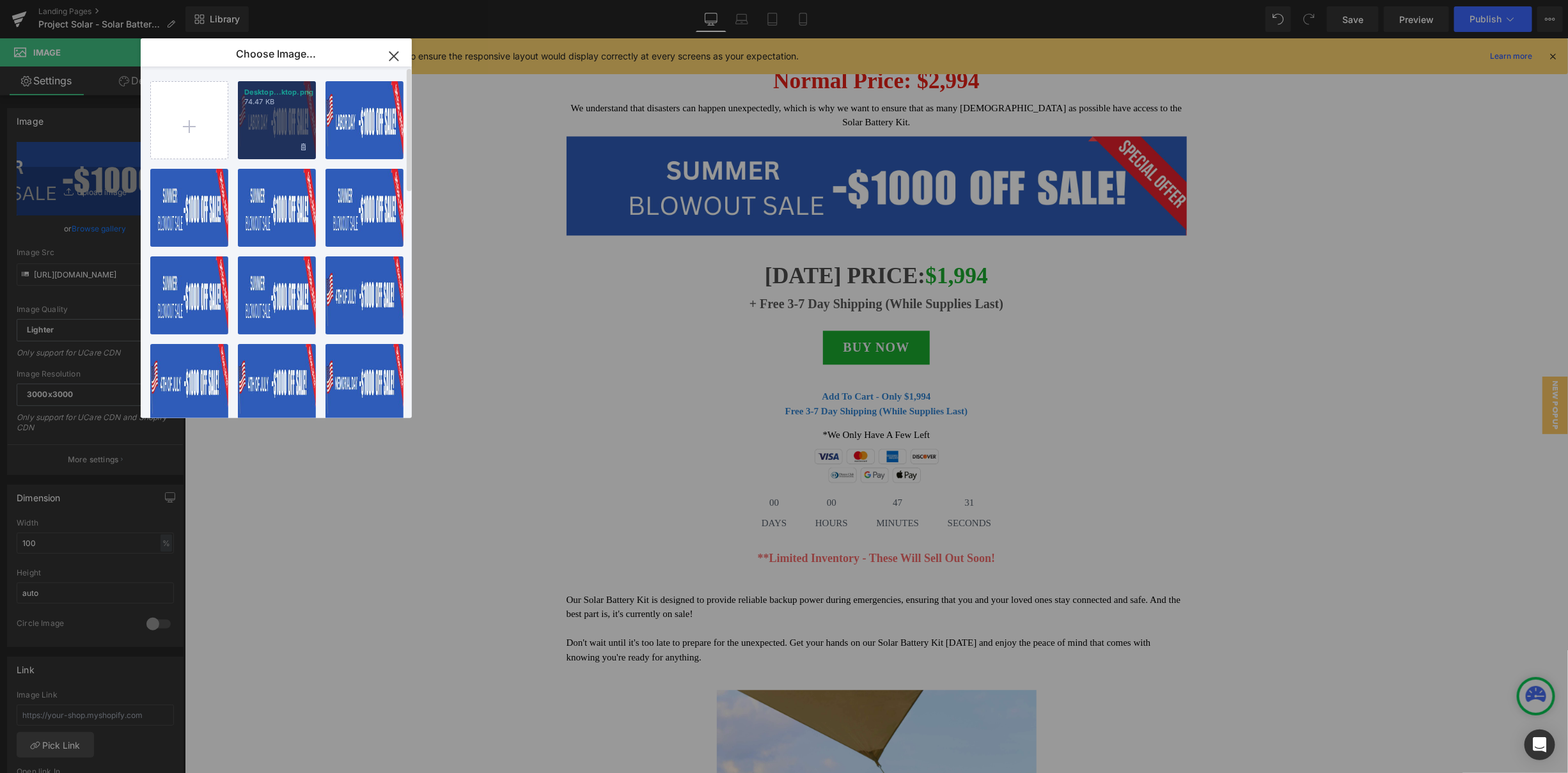
click at [0, 0] on div "Desktop...ktop.png 74.47 KB" at bounding box center [0, 0] width 0 height 0
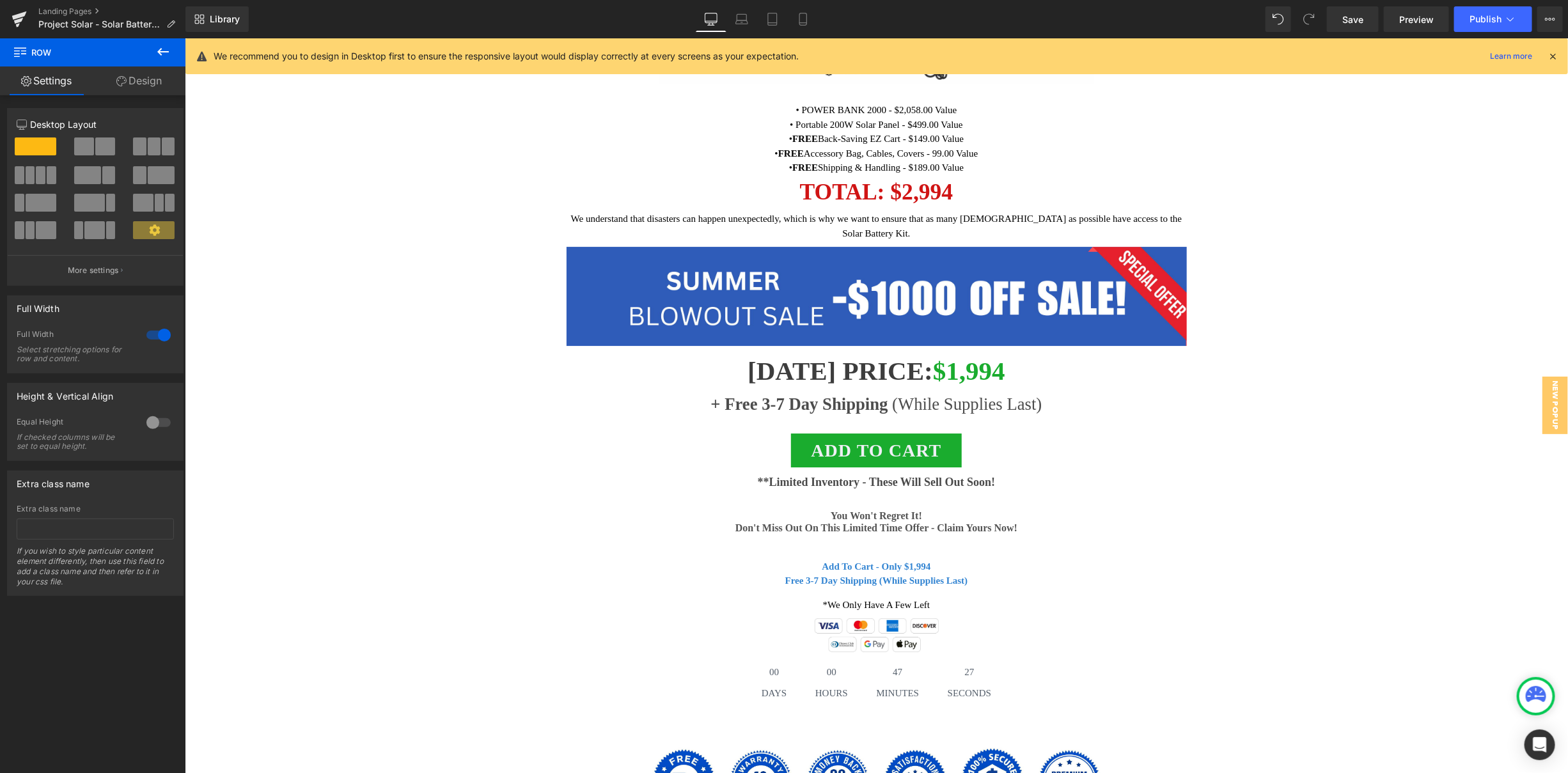
scroll to position [8939, 0]
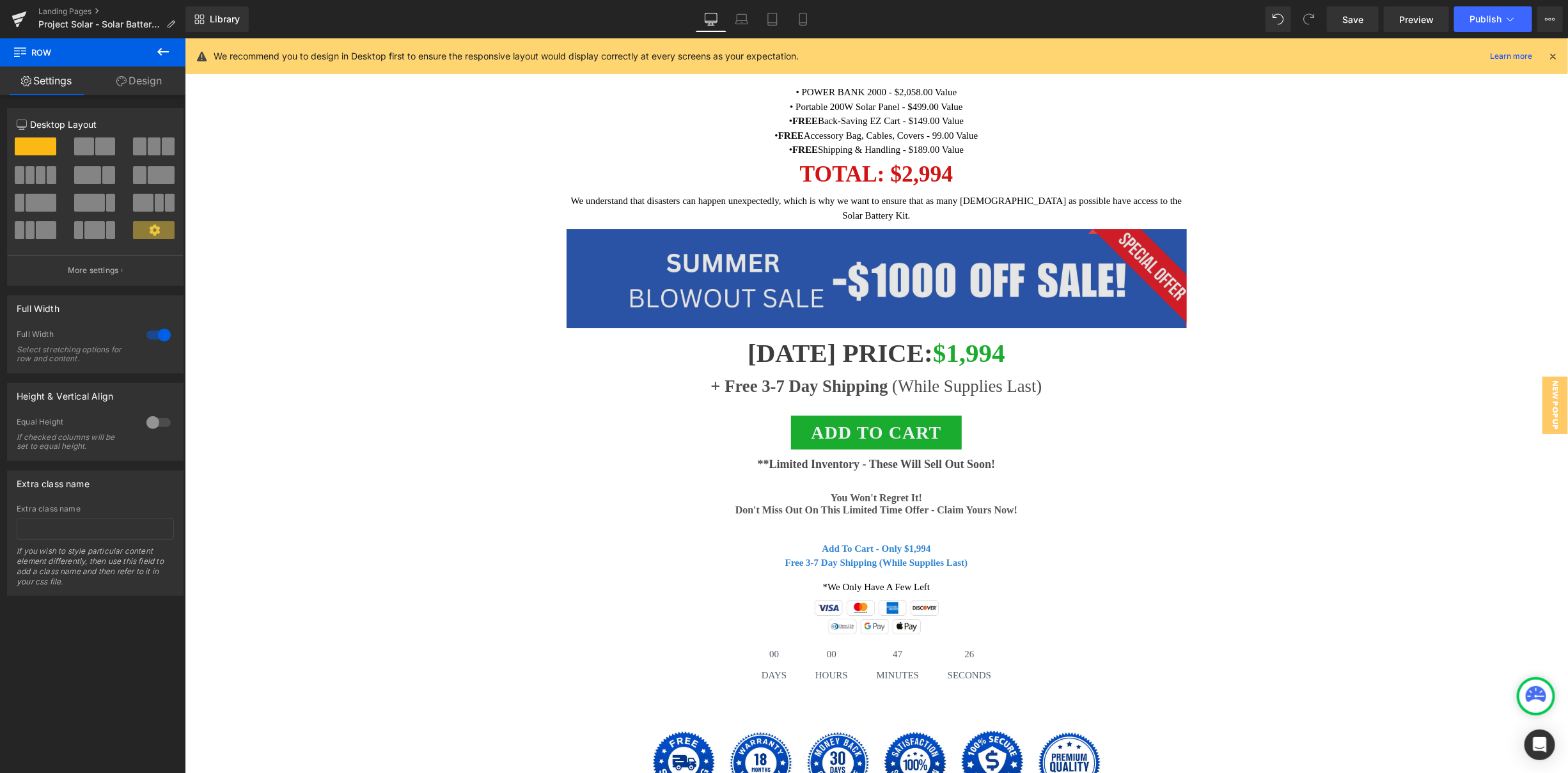
click at [839, 327] on img at bounding box center [876, 278] width 620 height 99
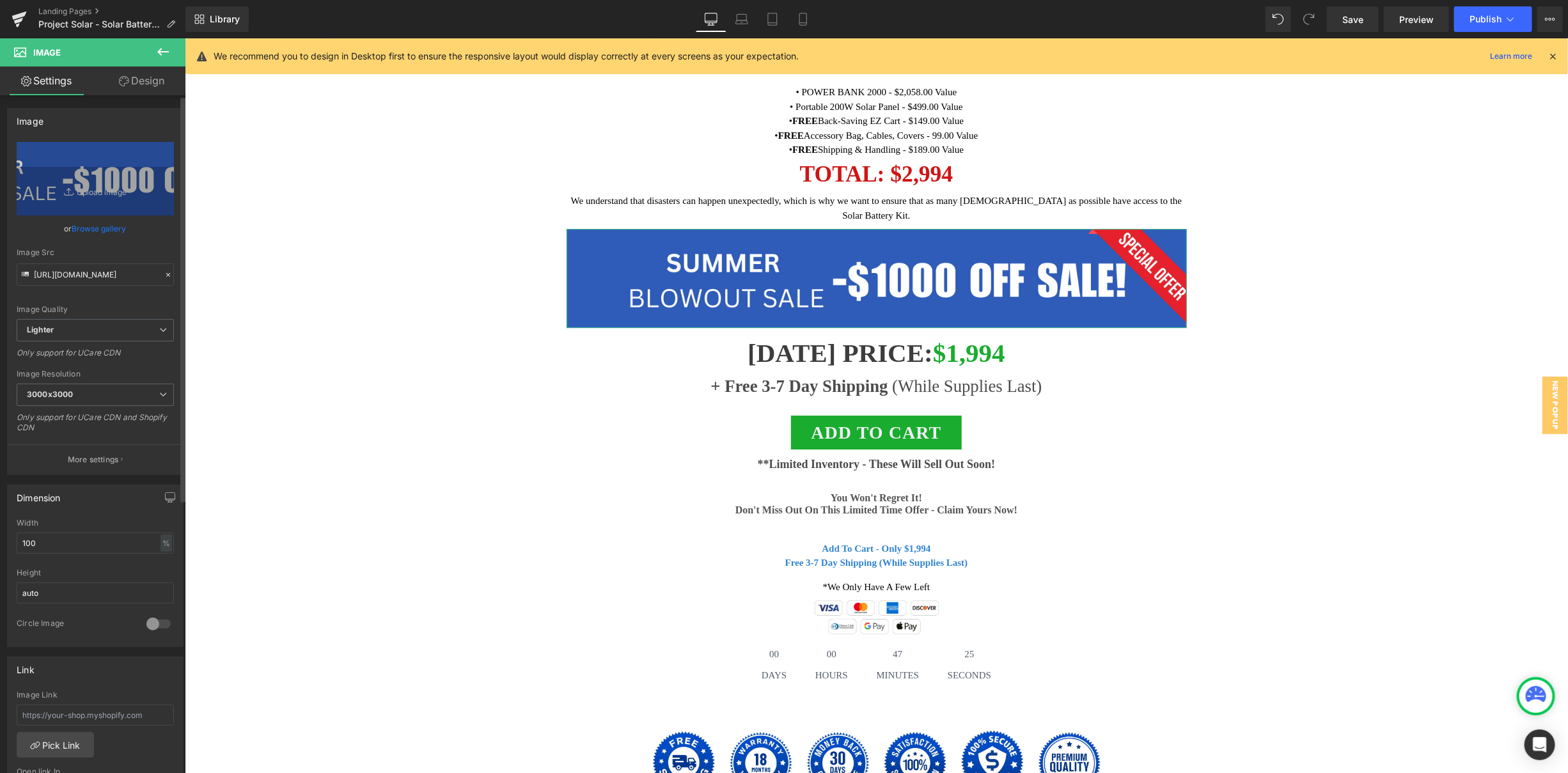
click at [113, 224] on link "Browse gallery" at bounding box center [99, 228] width 55 height 22
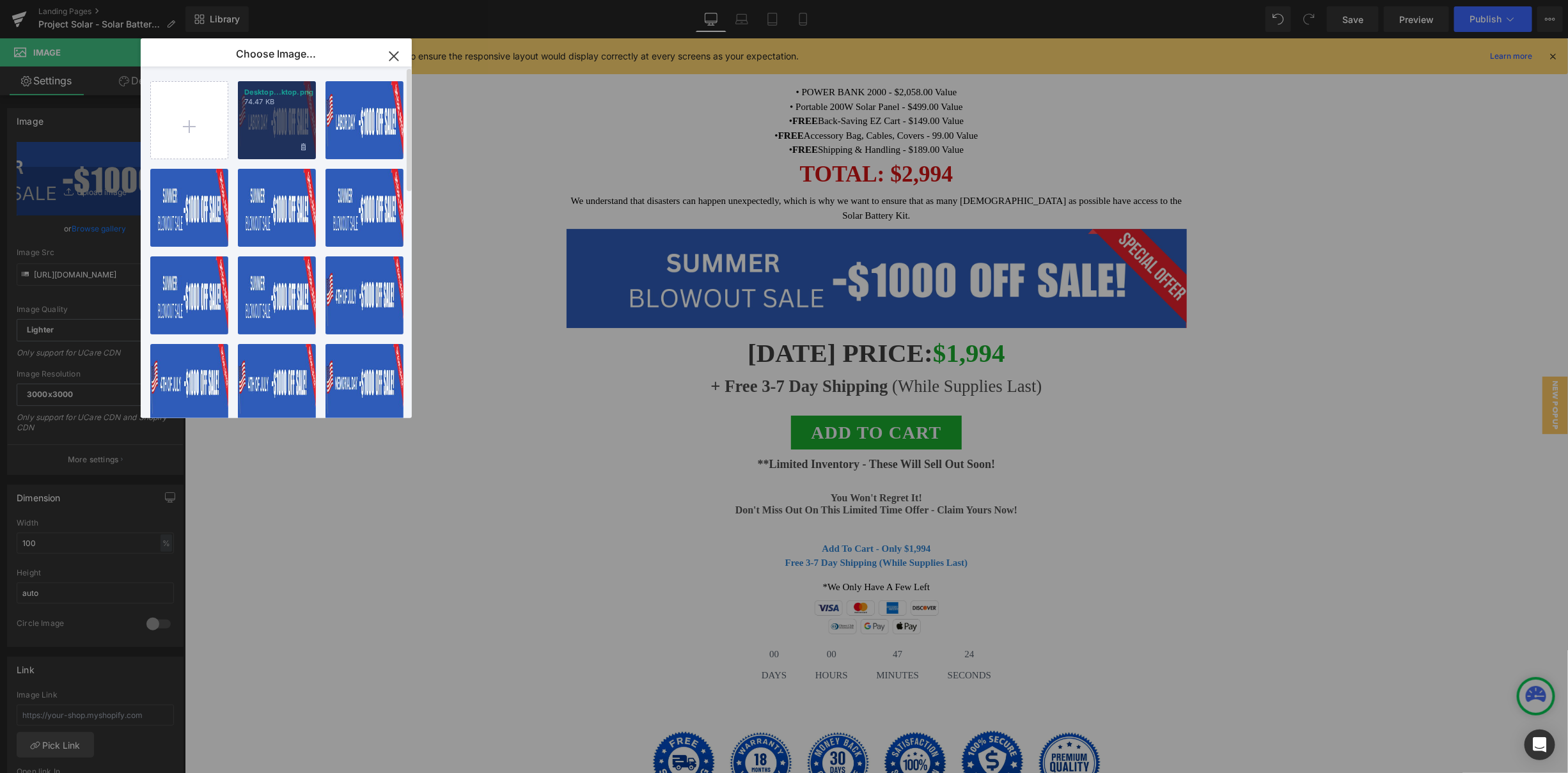
drag, startPoint x: 266, startPoint y: 125, endPoint x: 206, endPoint y: 171, distance: 75.6
click at [0, 0] on div "Desktop...ktop.png 74.47 KB" at bounding box center [0, 0] width 0 height 0
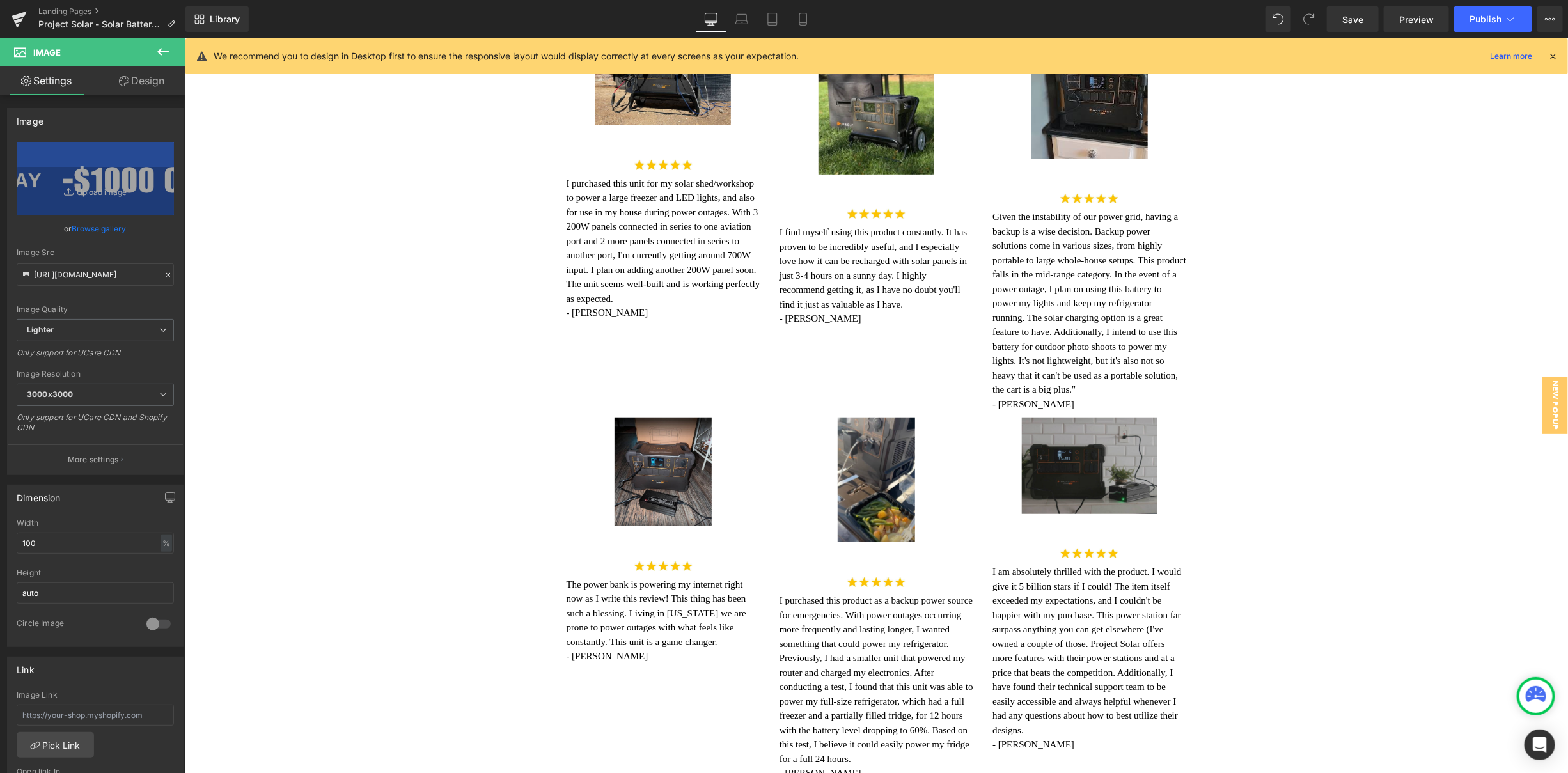
scroll to position [6629, 0]
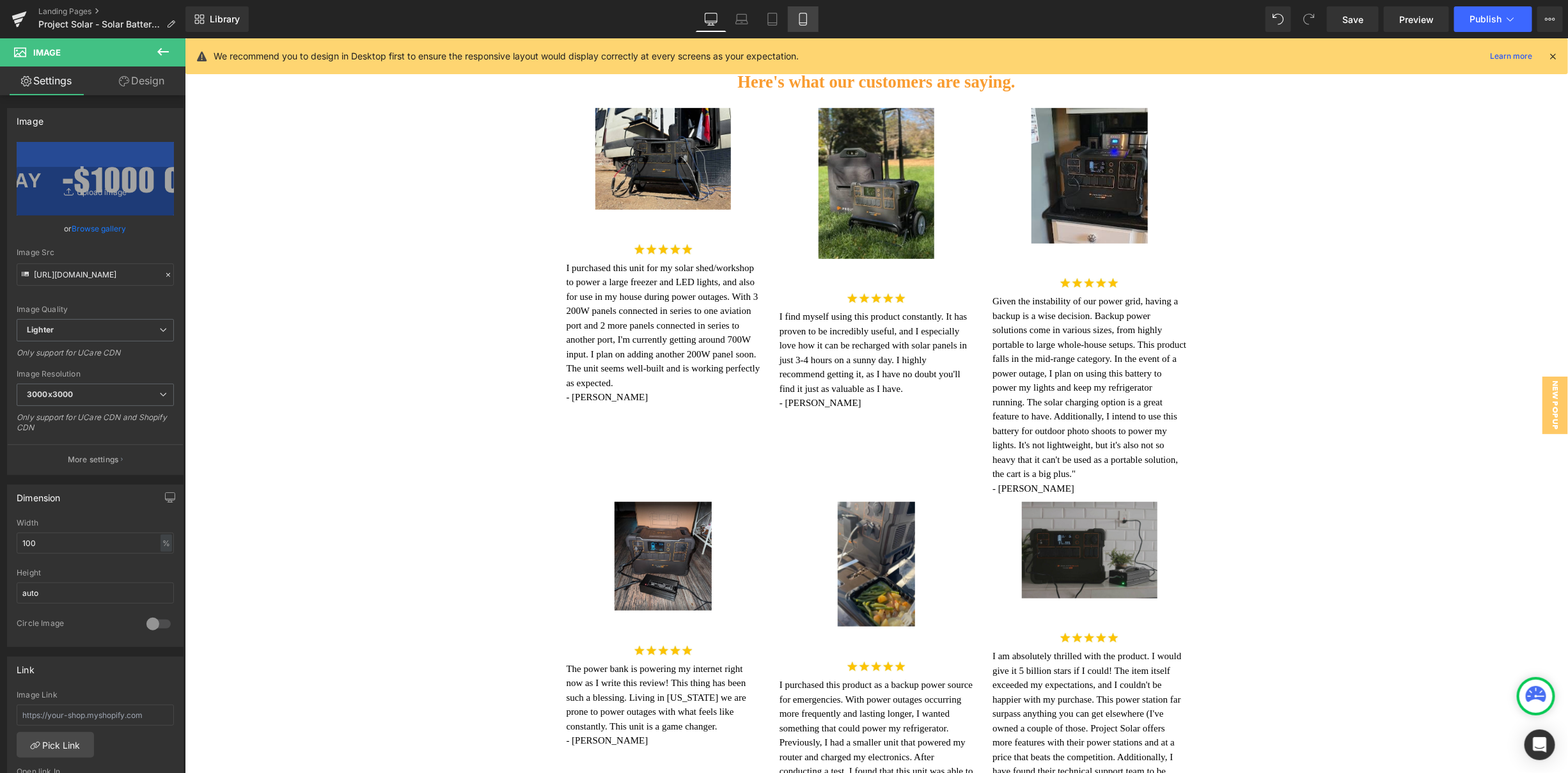
drag, startPoint x: 812, startPoint y: 18, endPoint x: 168, endPoint y: 95, distance: 648.6
click at [812, 18] on link "Mobile" at bounding box center [803, 19] width 30 height 26
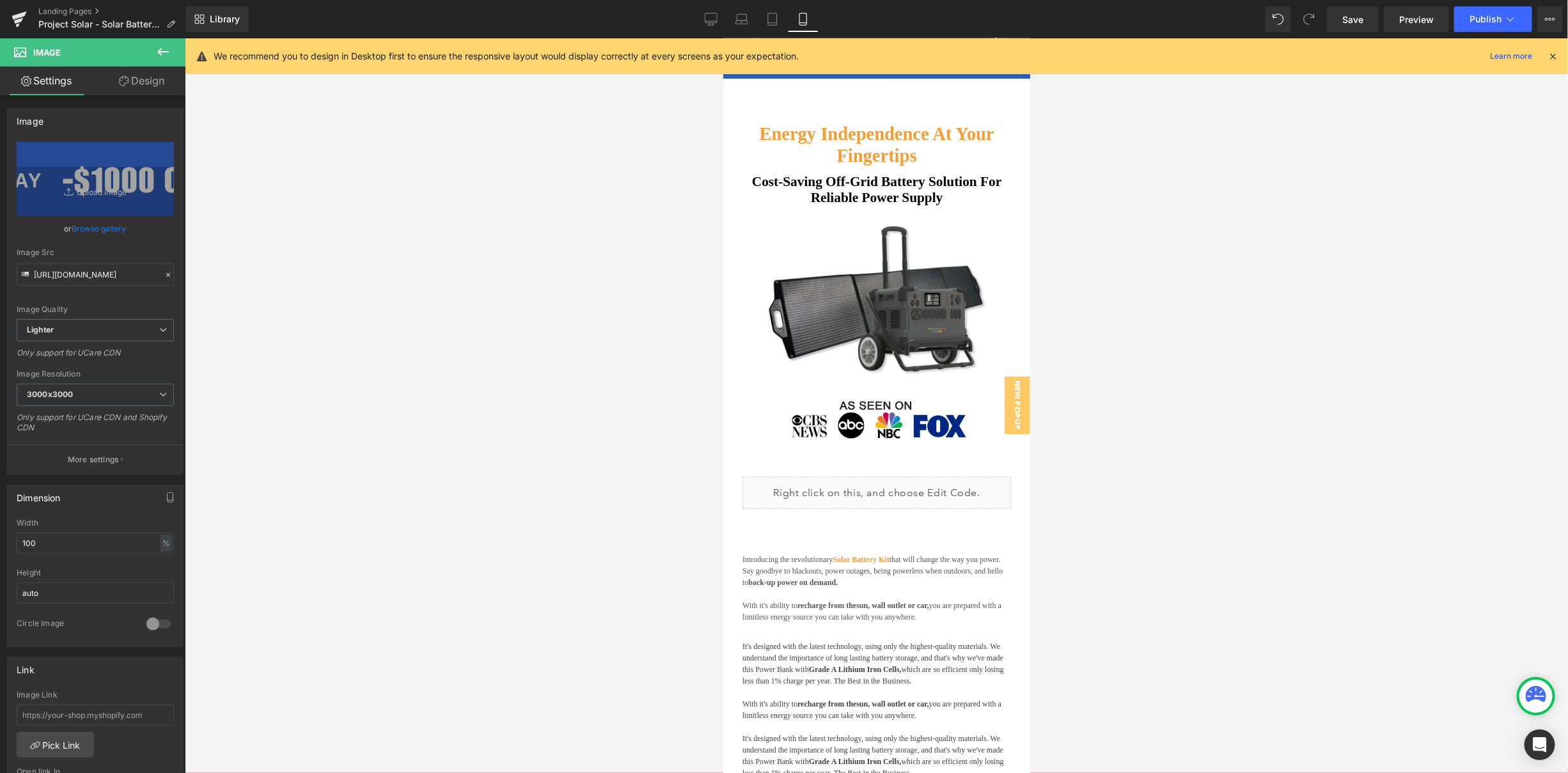
scroll to position [0, 0]
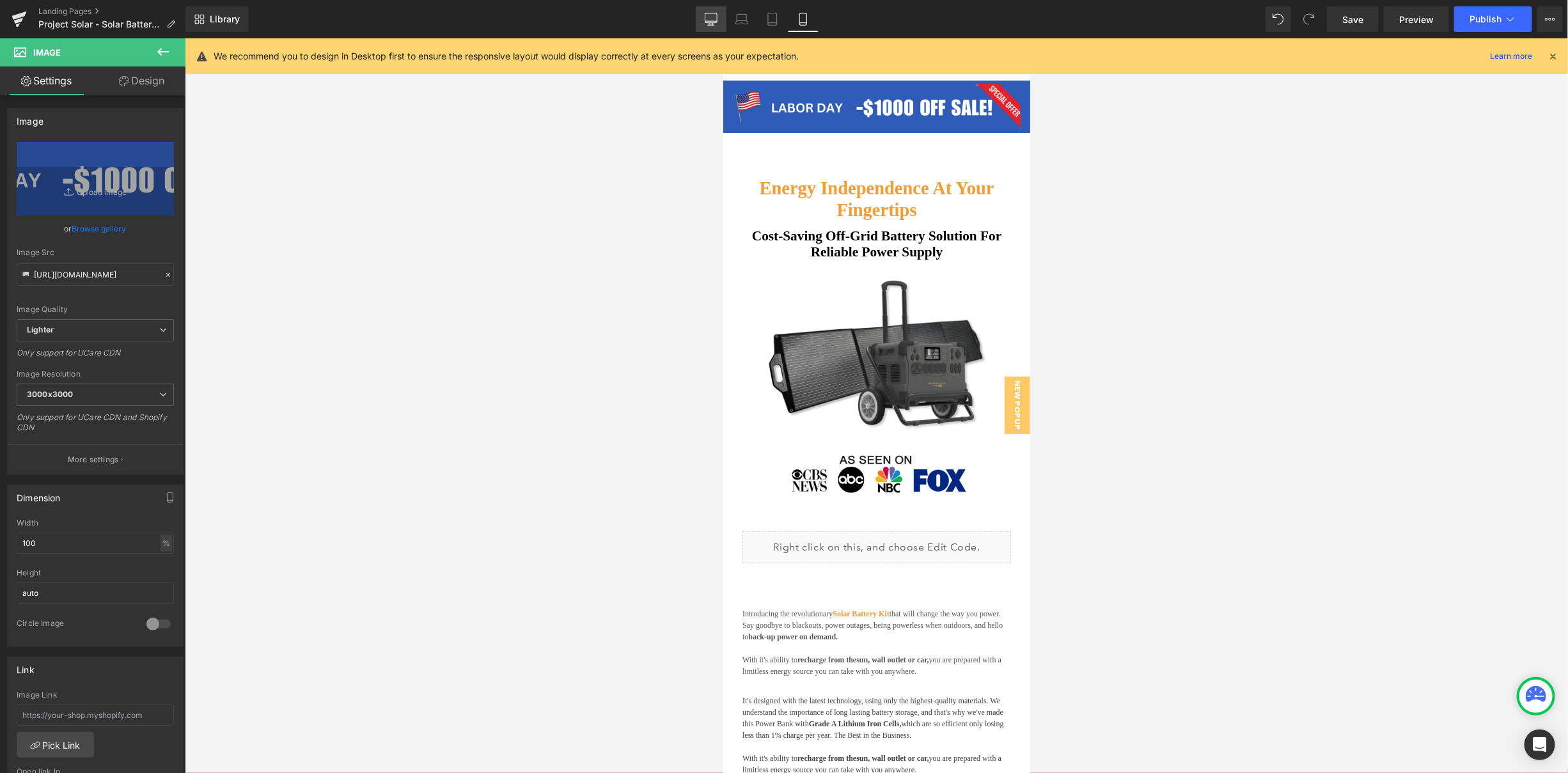
click at [703, 21] on link "Desktop" at bounding box center [711, 19] width 30 height 26
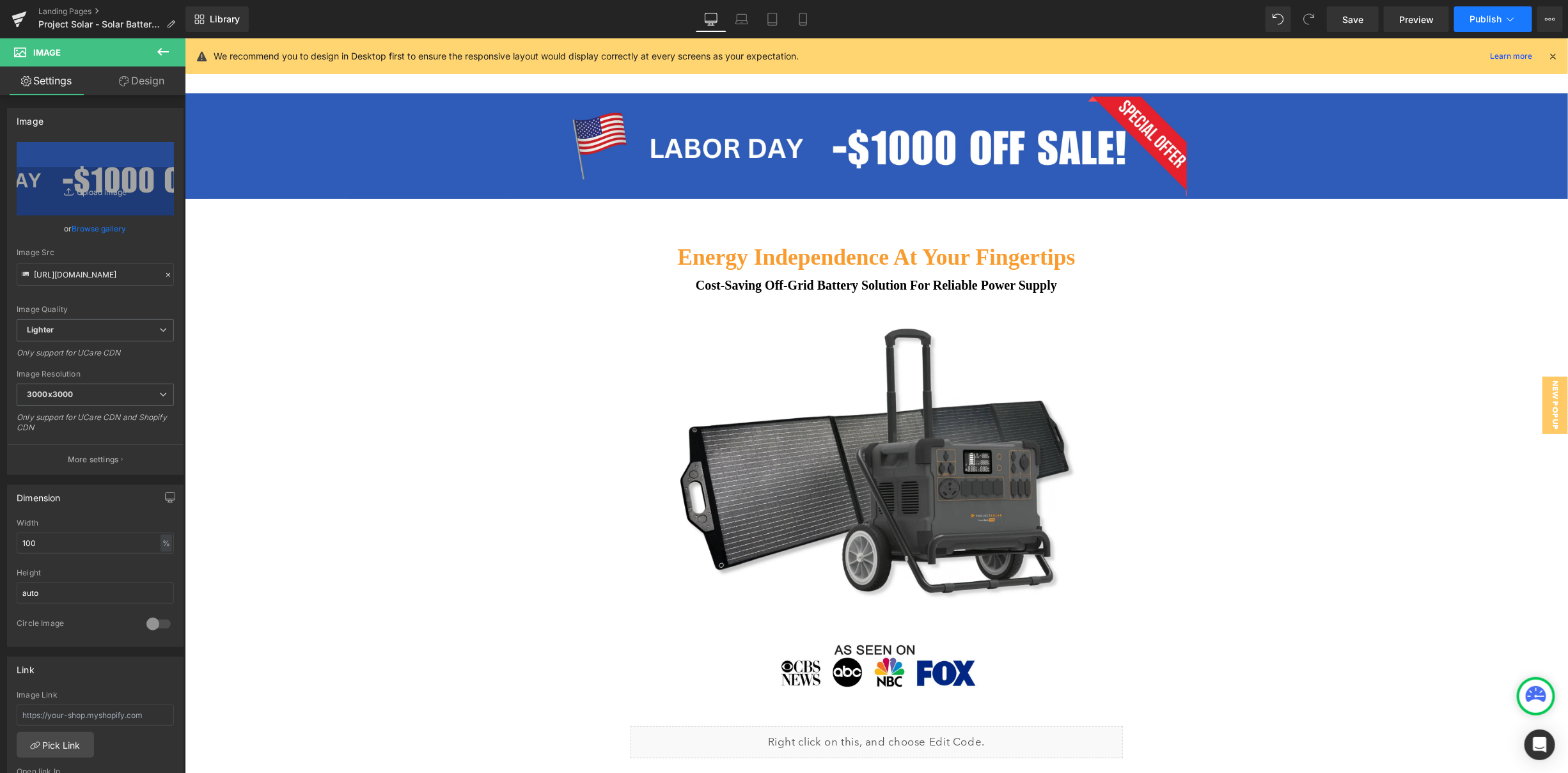
click at [1500, 17] on span "Publish" at bounding box center [1485, 19] width 32 height 10
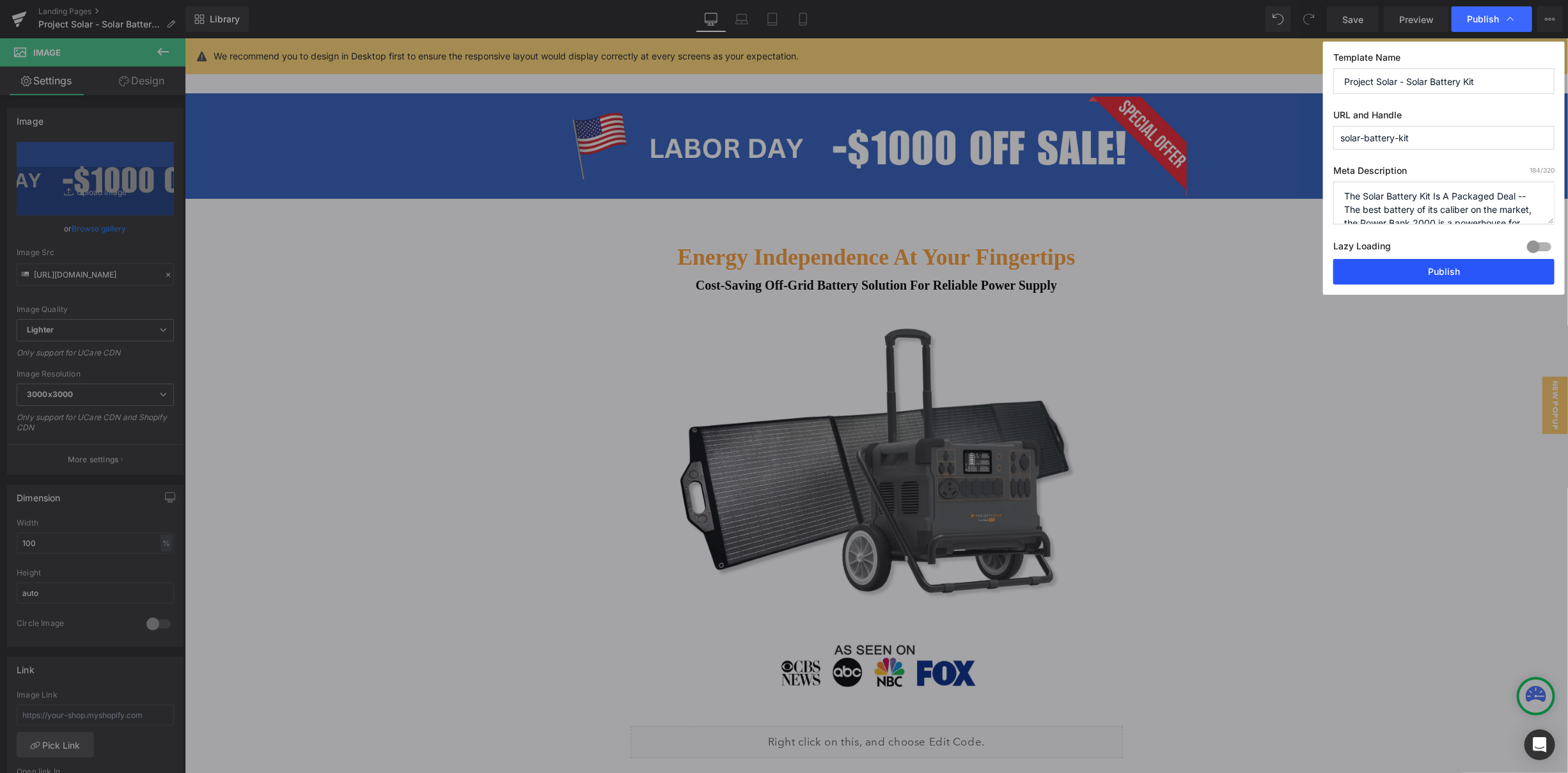
click at [1452, 270] on button "Publish" at bounding box center [1444, 271] width 222 height 26
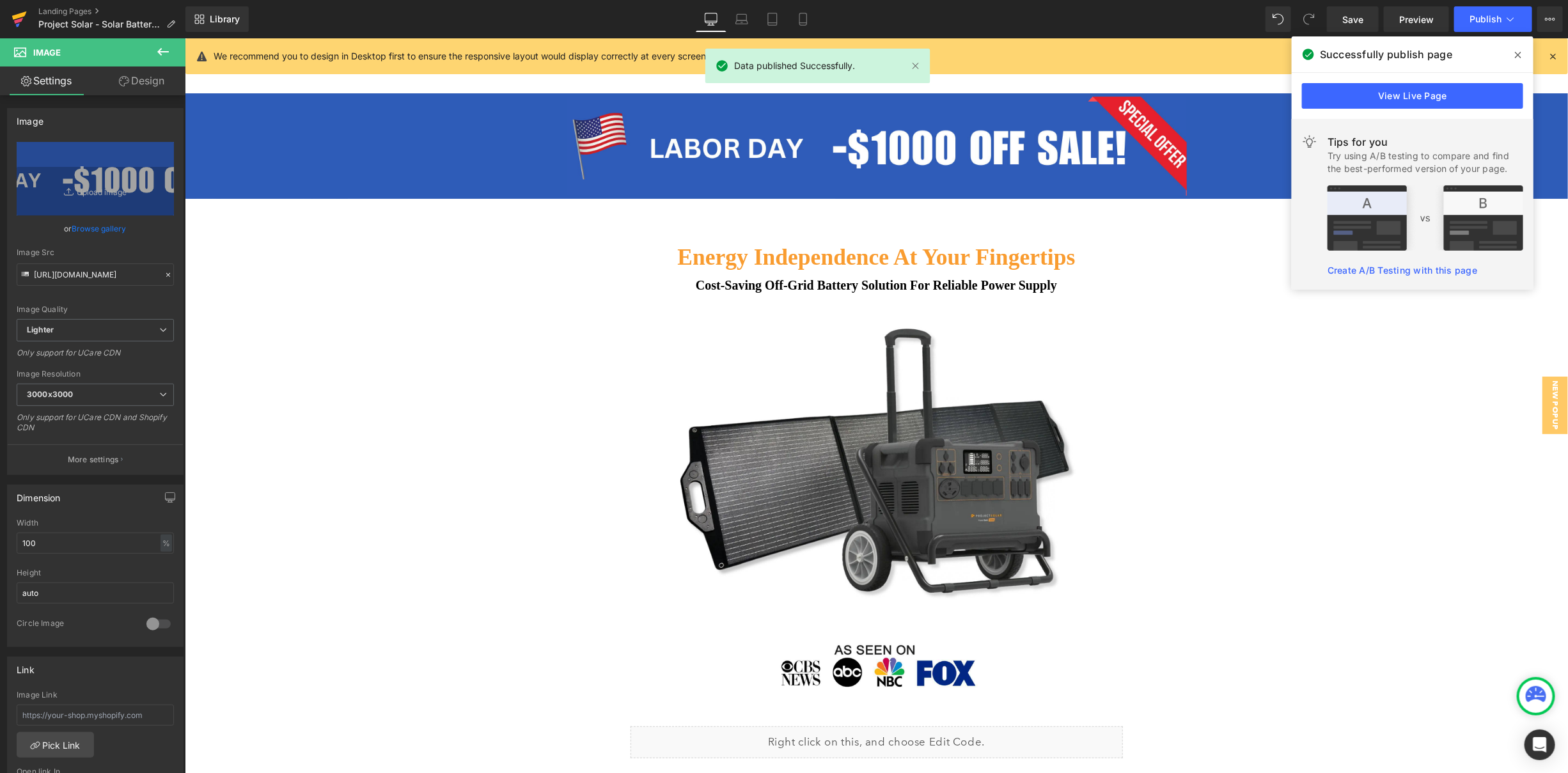
click at [27, 18] on link at bounding box center [19, 19] width 39 height 39
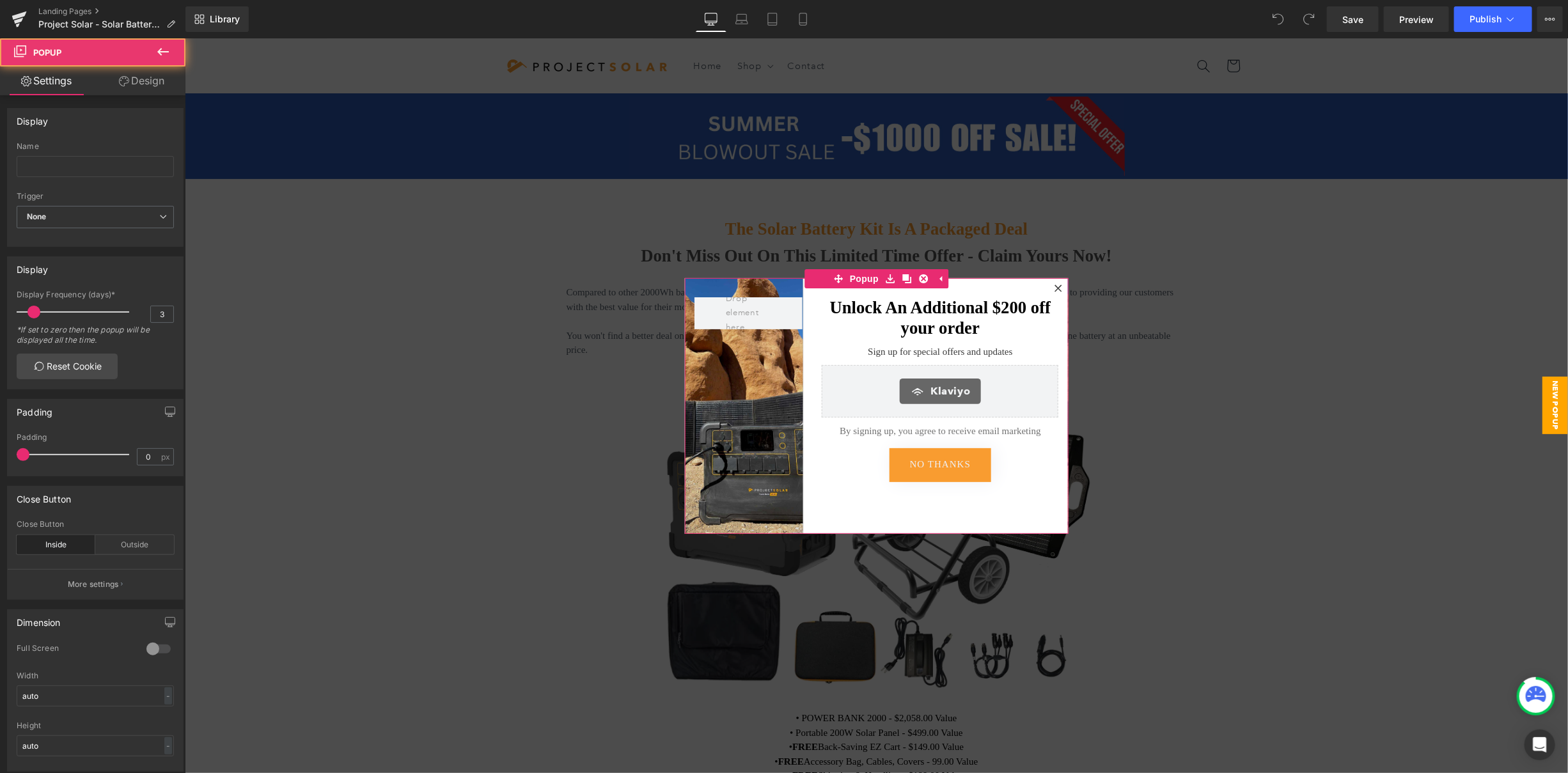
click at [1053, 282] on div at bounding box center [1057, 288] width 15 height 15
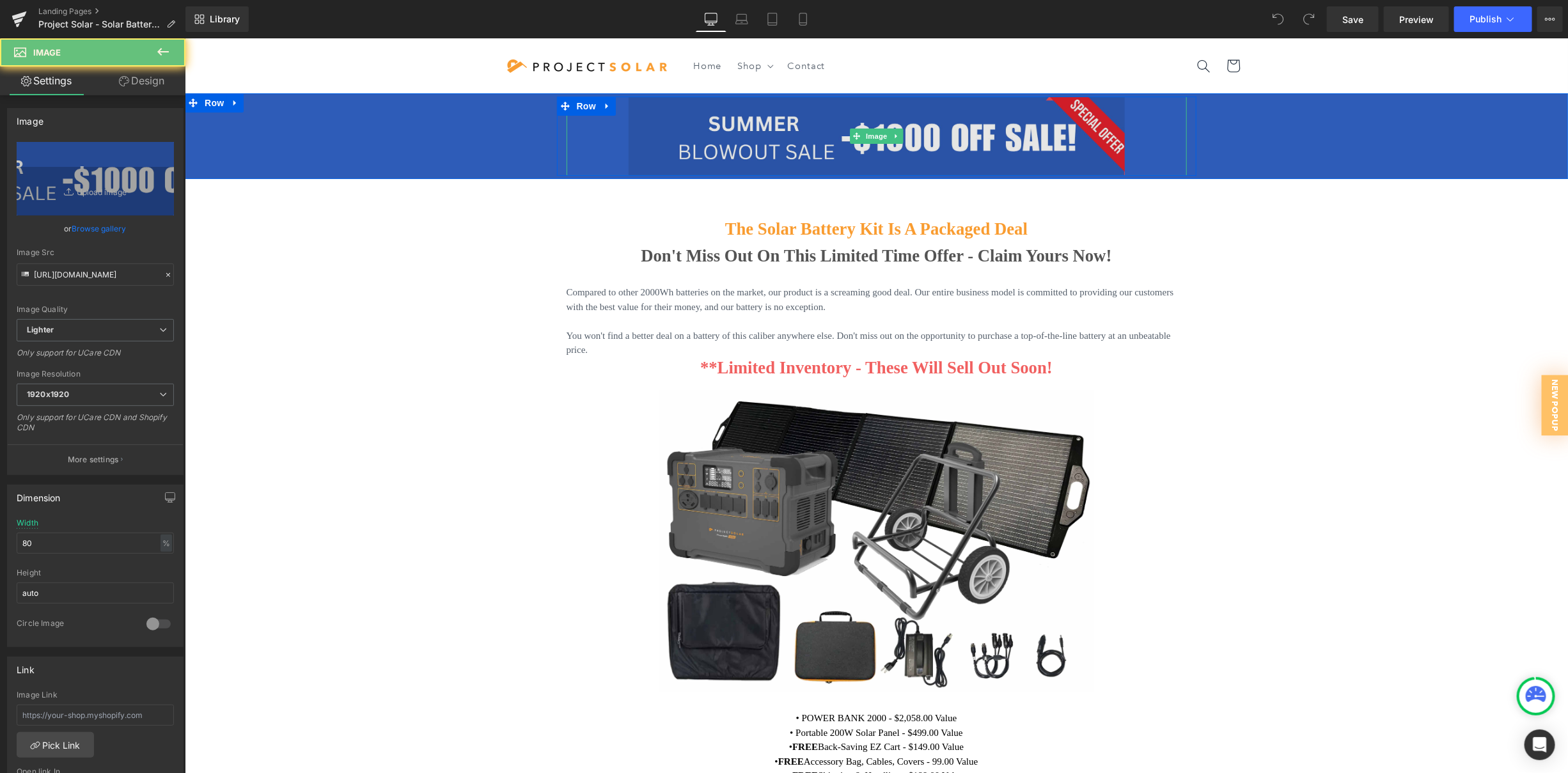
click at [906, 155] on img at bounding box center [876, 135] width 496 height 79
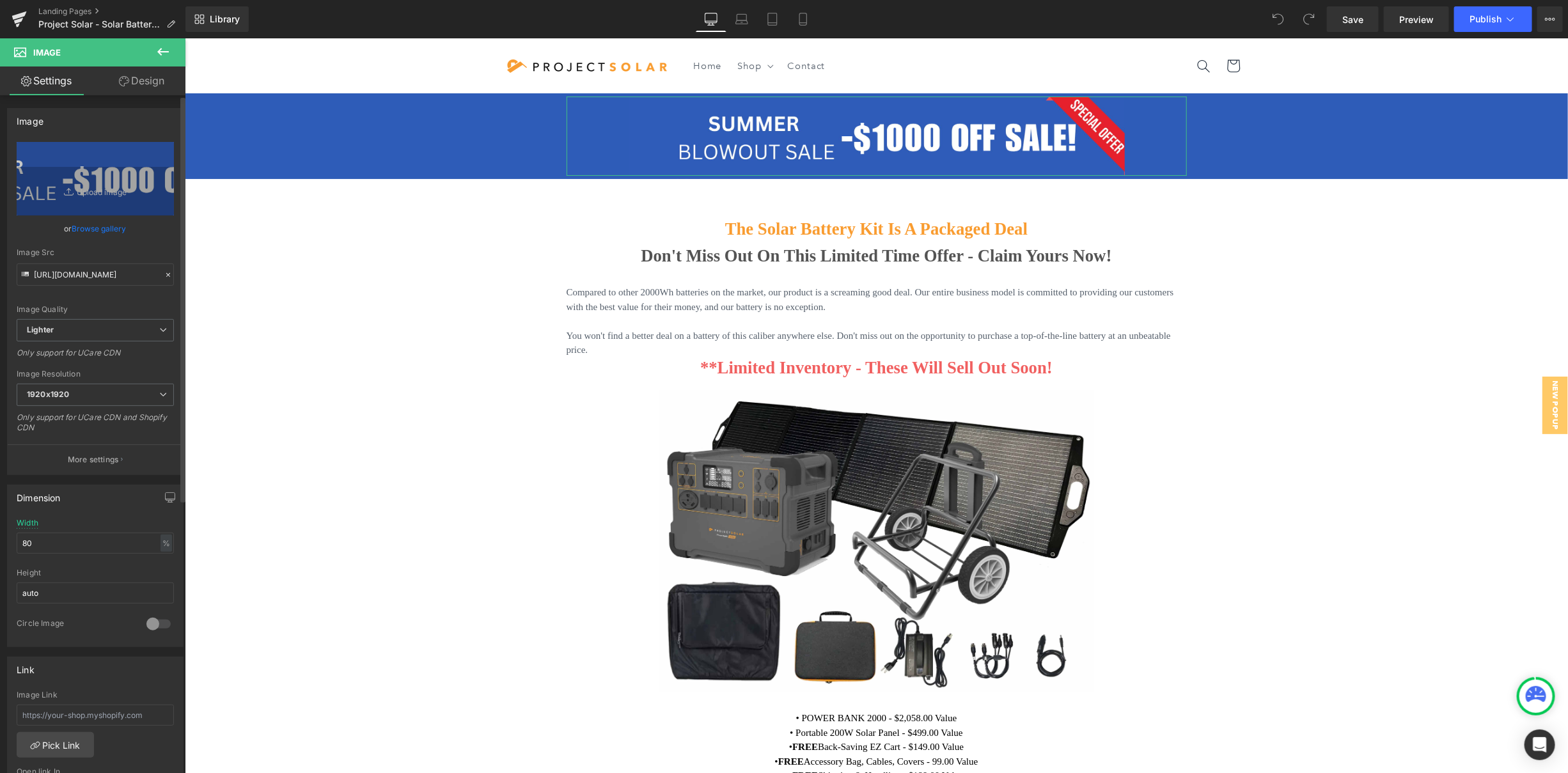
click at [106, 232] on link "Browse gallery" at bounding box center [99, 228] width 55 height 22
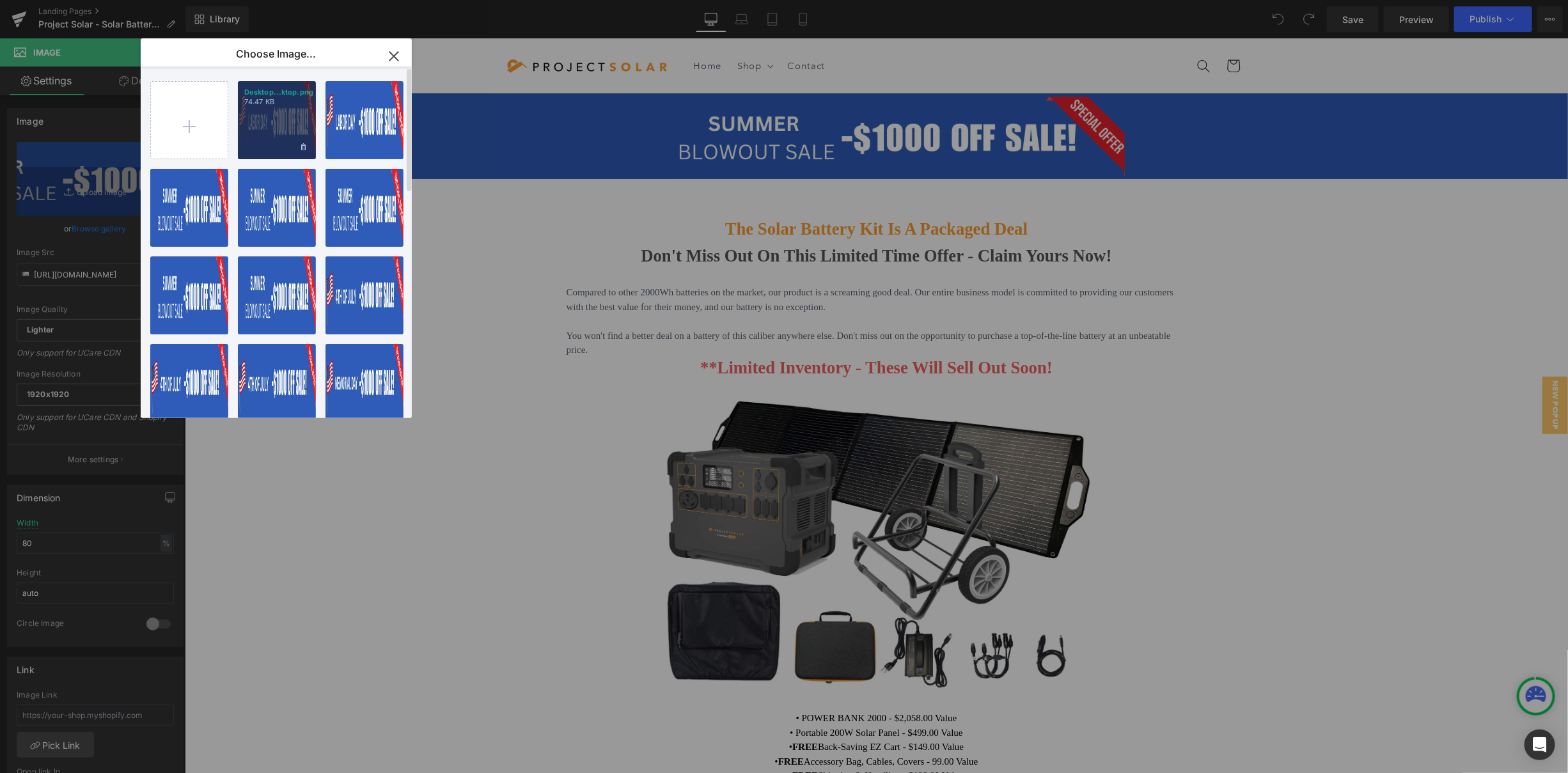
drag, startPoint x: 263, startPoint y: 119, endPoint x: 108, endPoint y: 117, distance: 155.0
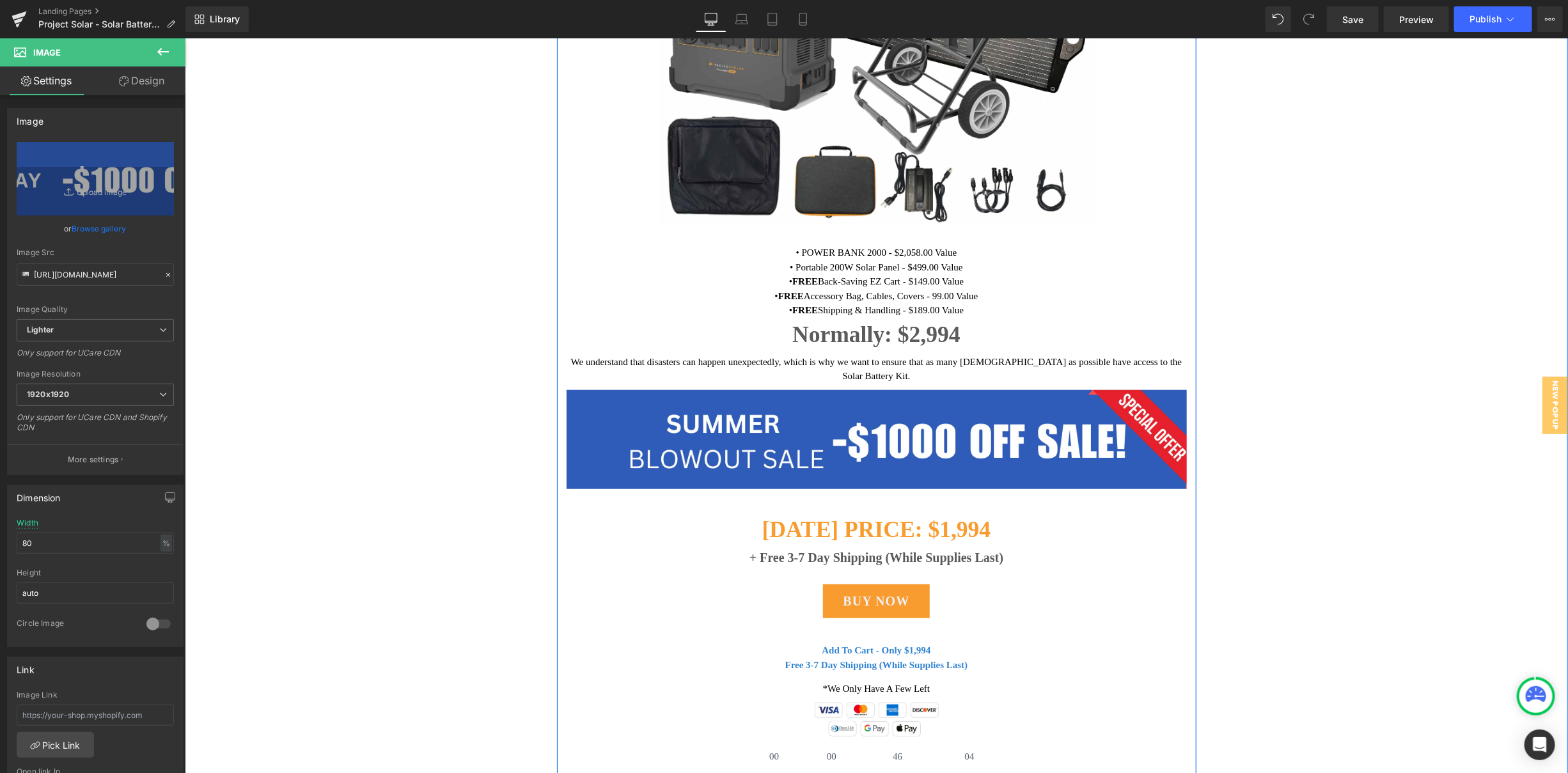
scroll to position [643, 0]
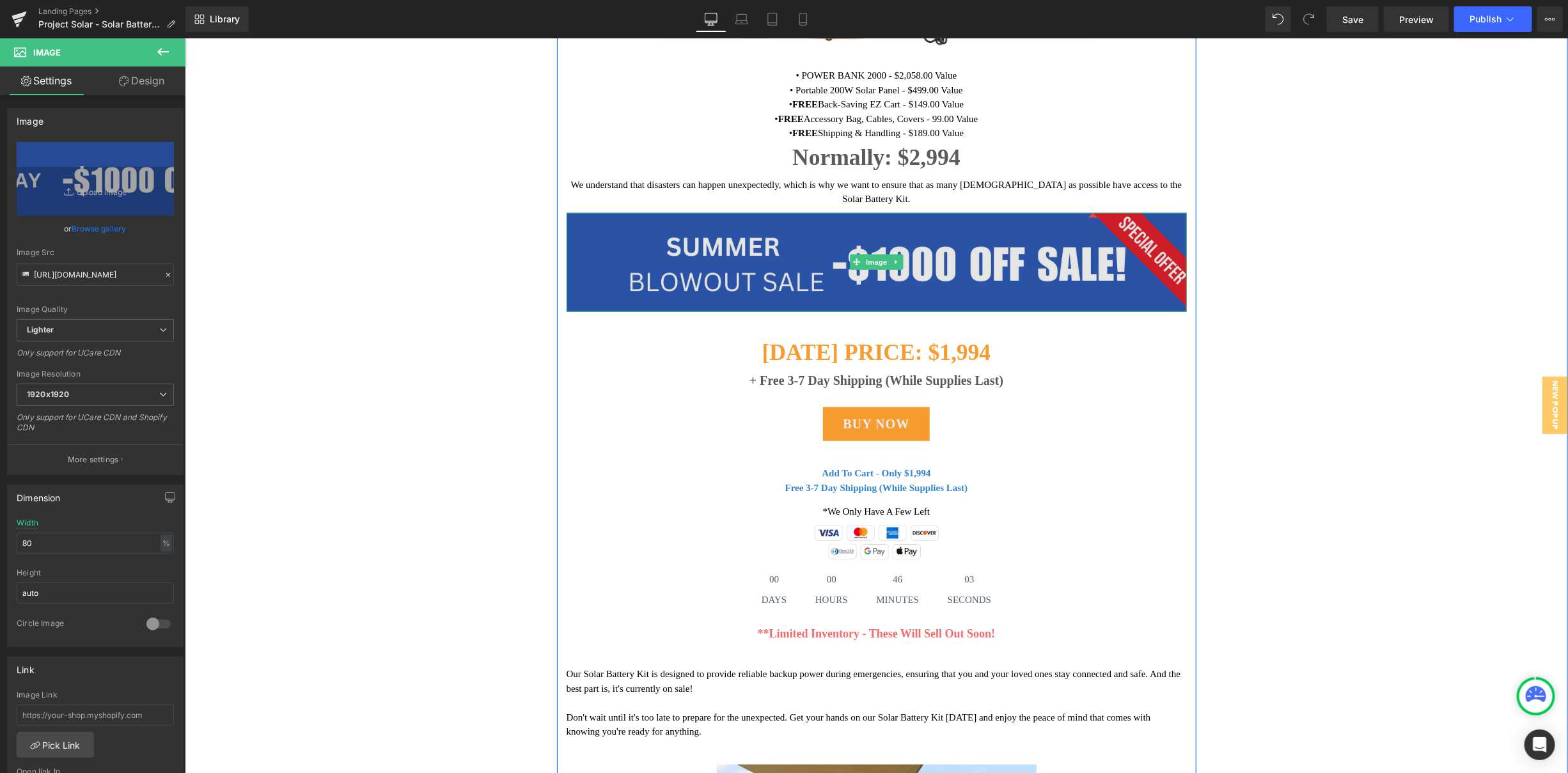
click at [911, 246] on img at bounding box center [876, 262] width 620 height 99
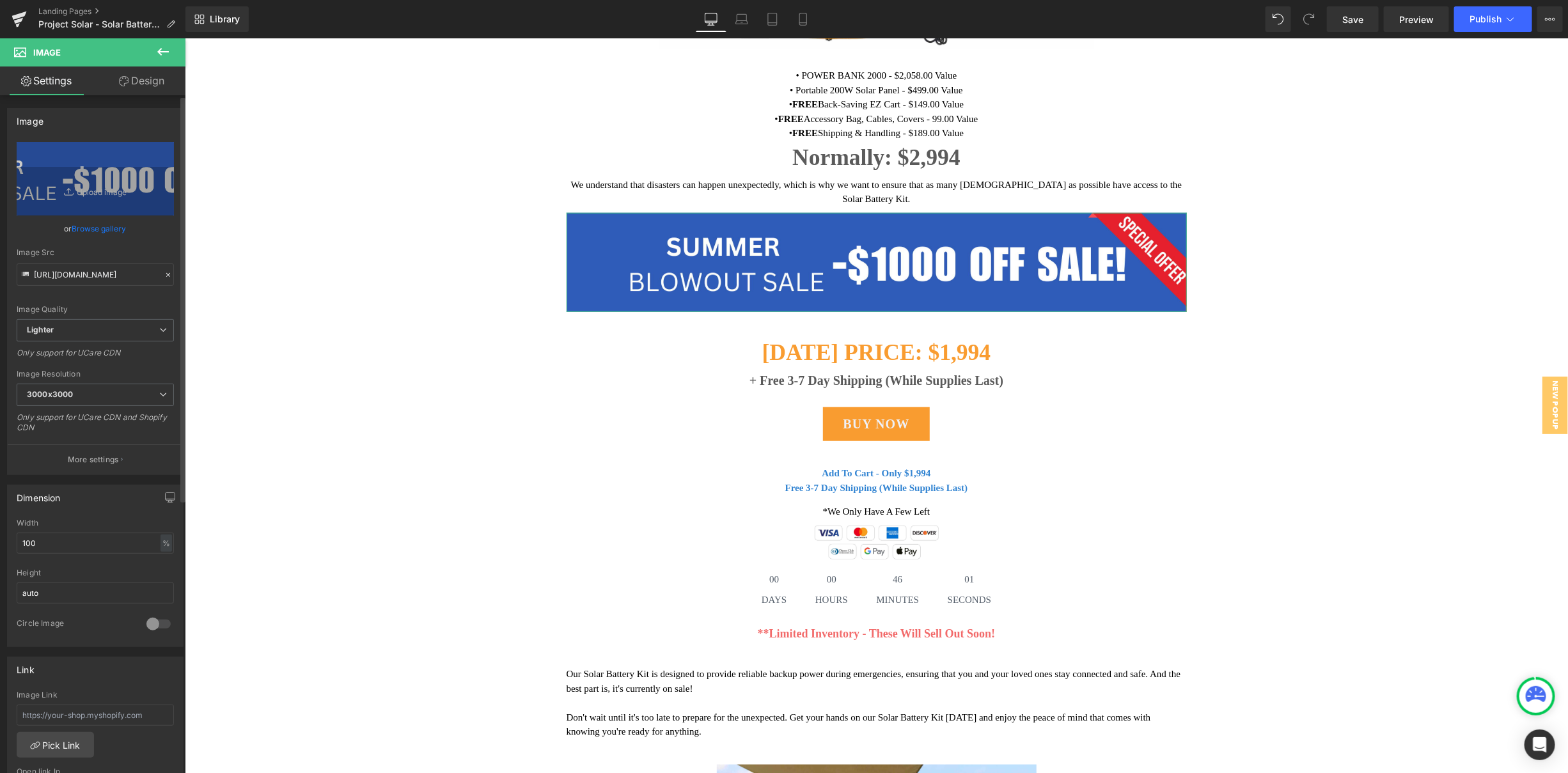
click at [97, 227] on link "Browse gallery" at bounding box center [99, 228] width 55 height 22
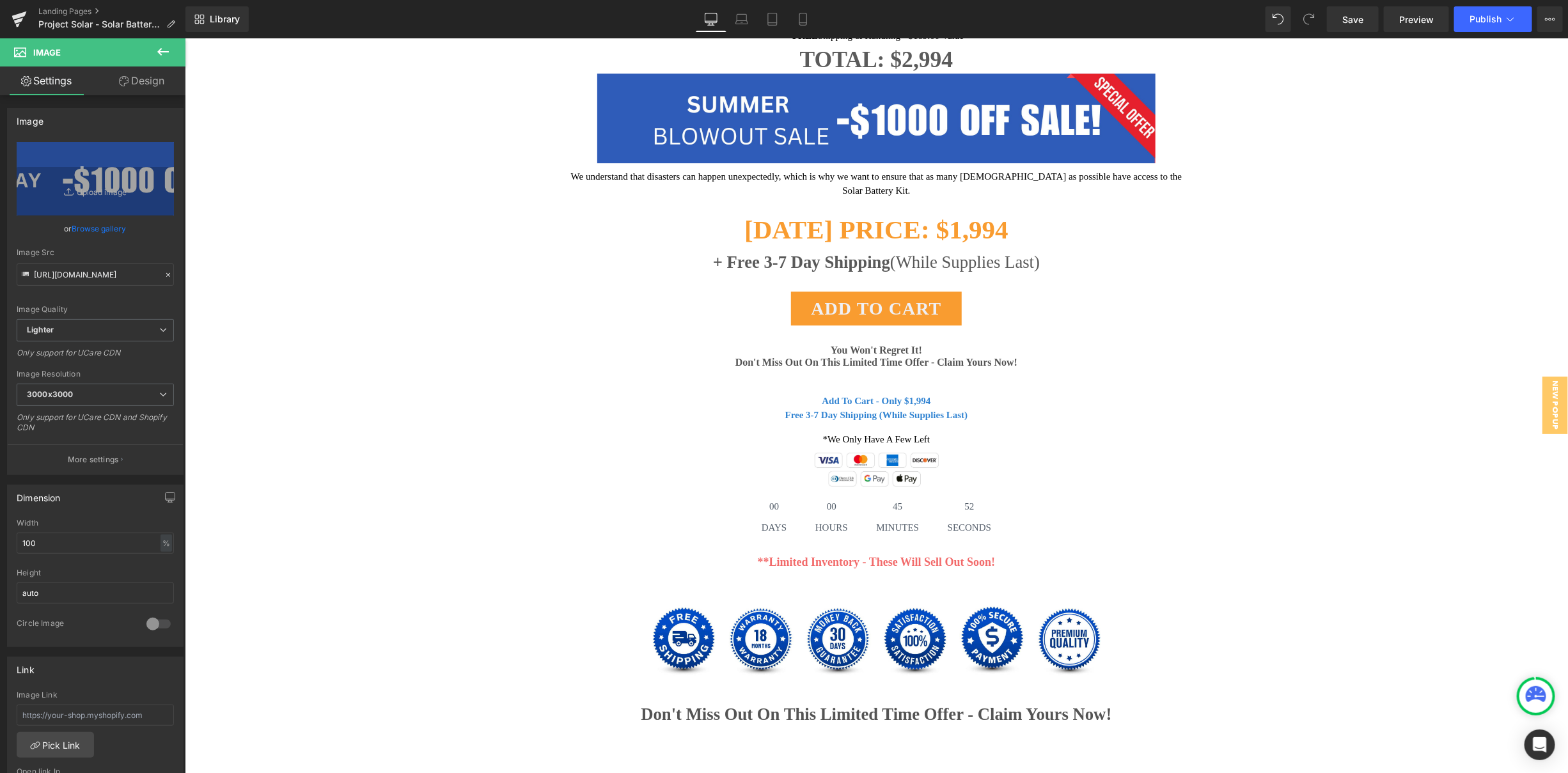
scroll to position [8842, 0]
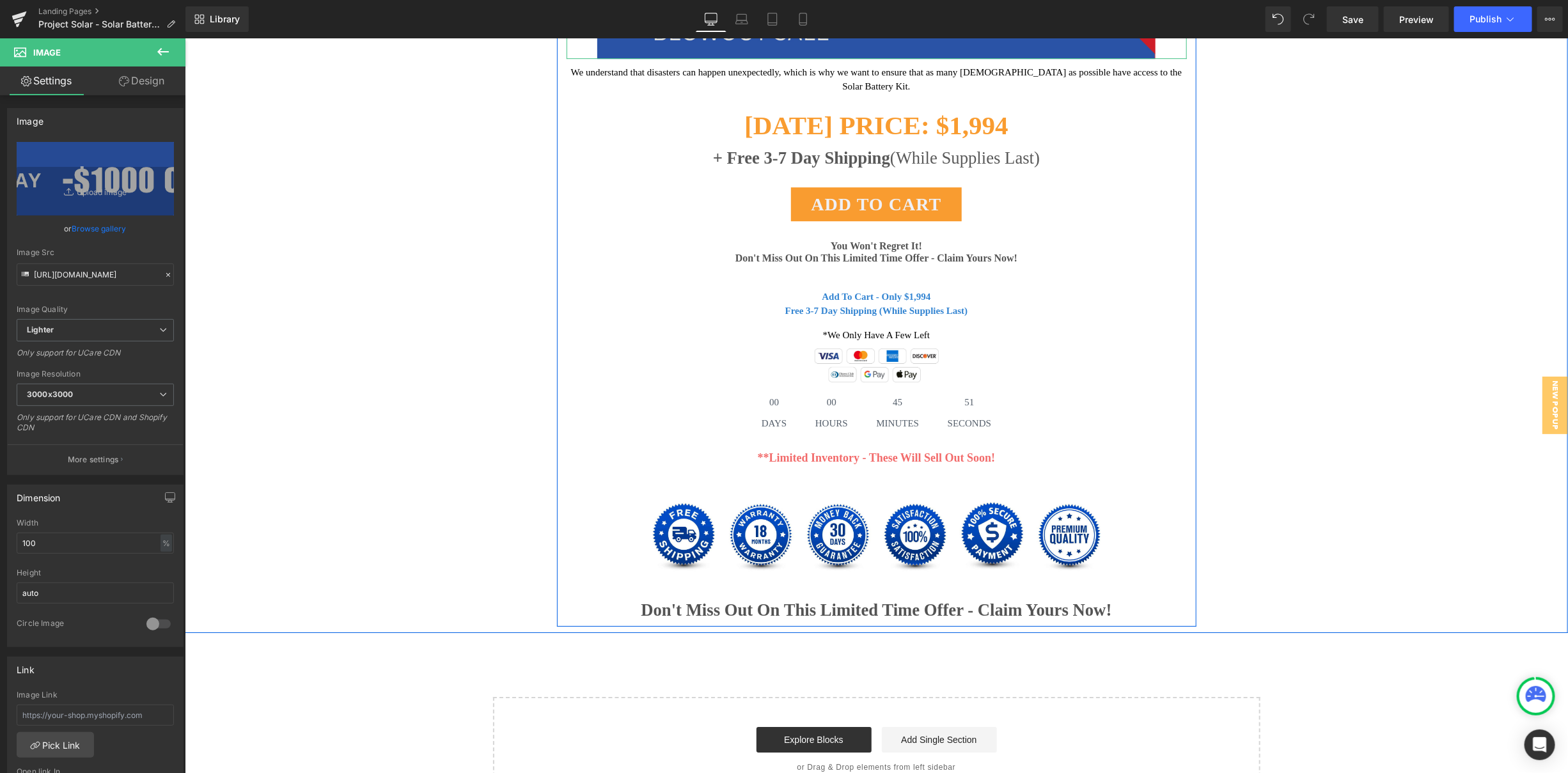
click at [780, 58] on img at bounding box center [875, 14] width 558 height 90
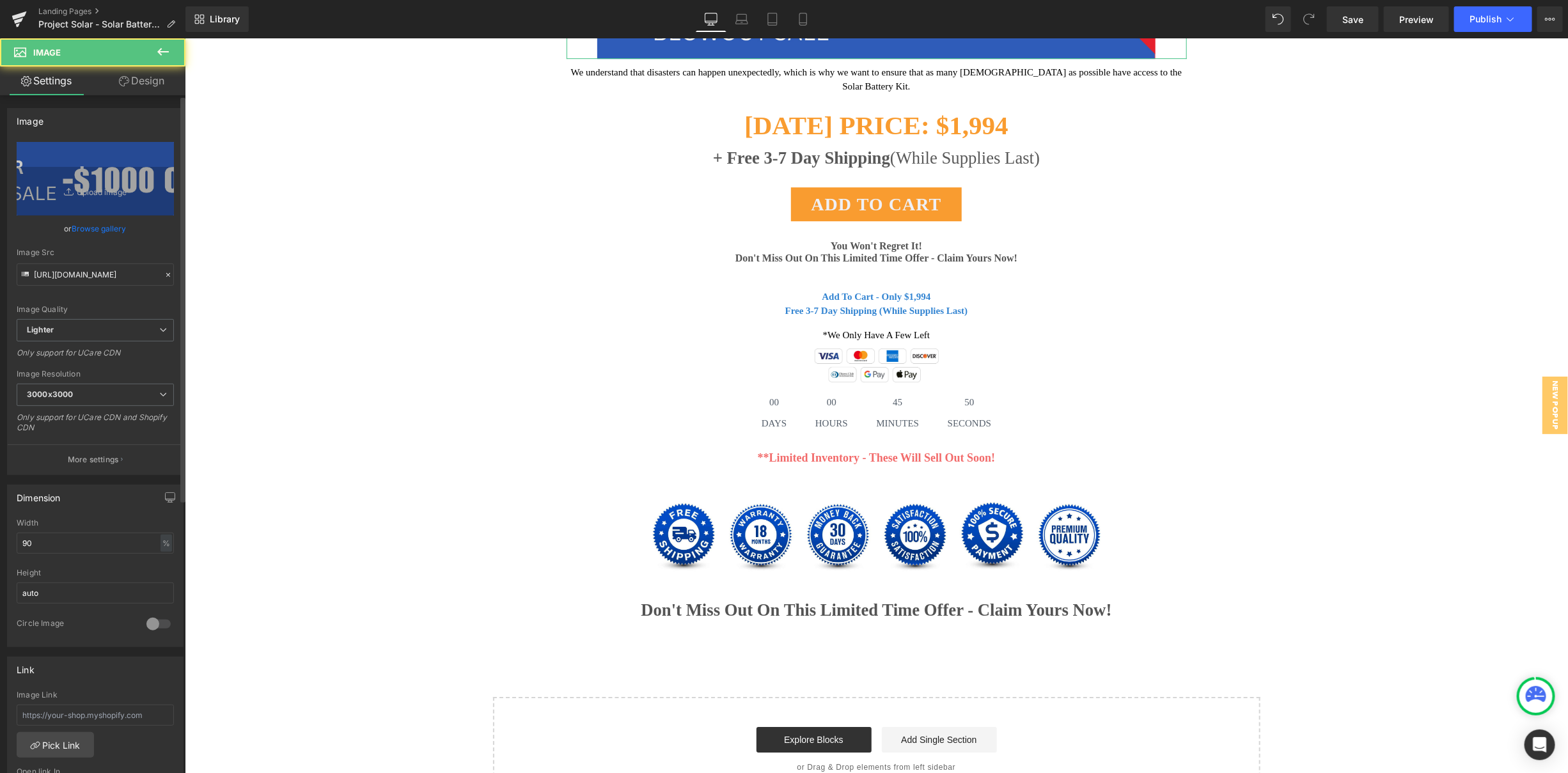
click at [117, 221] on link "Browse gallery" at bounding box center [99, 228] width 55 height 22
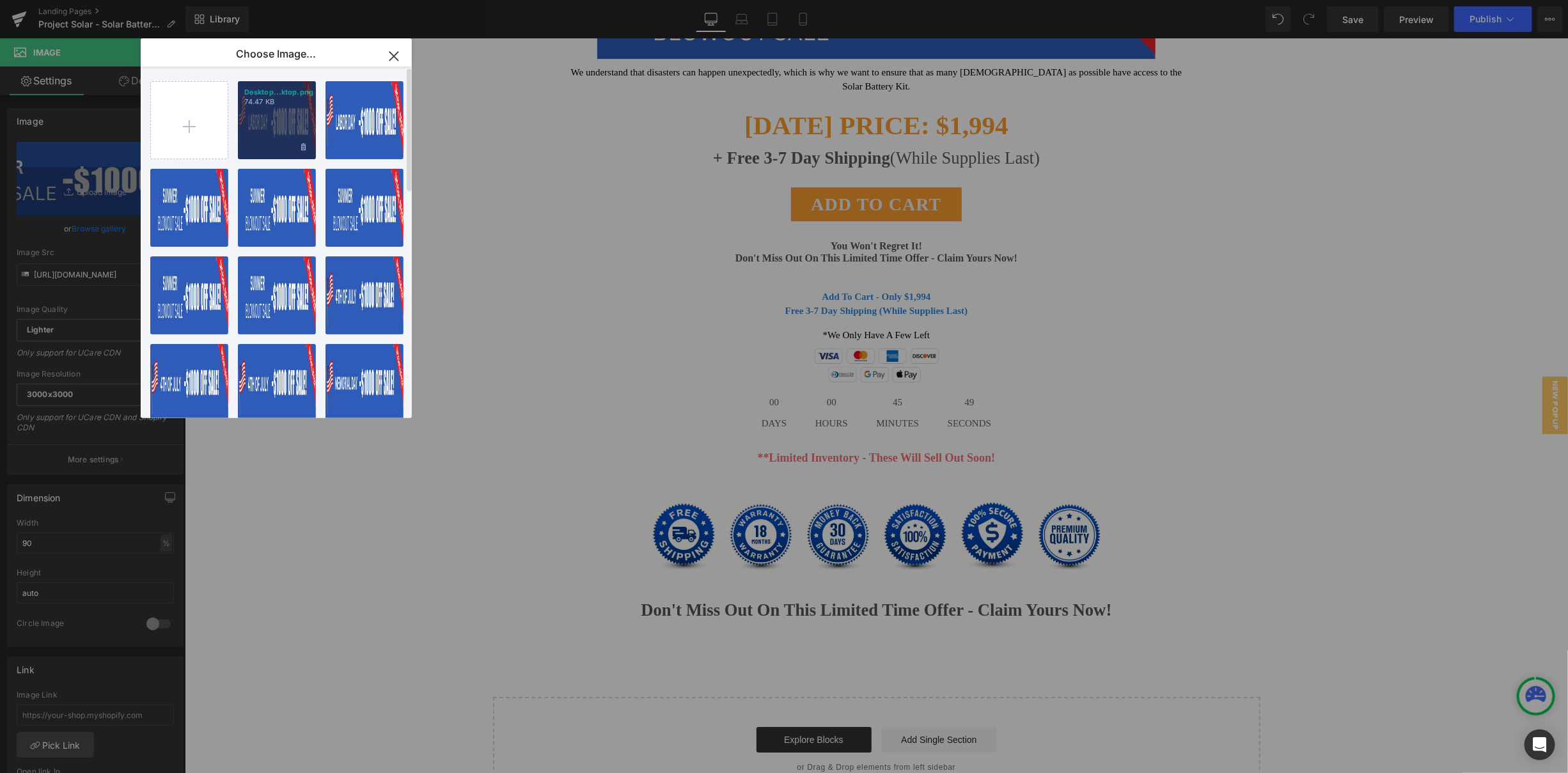
click at [261, 772] on div "Desktop...ktop.png 74.47 KB" at bounding box center [692, 783] width 1383 height 0
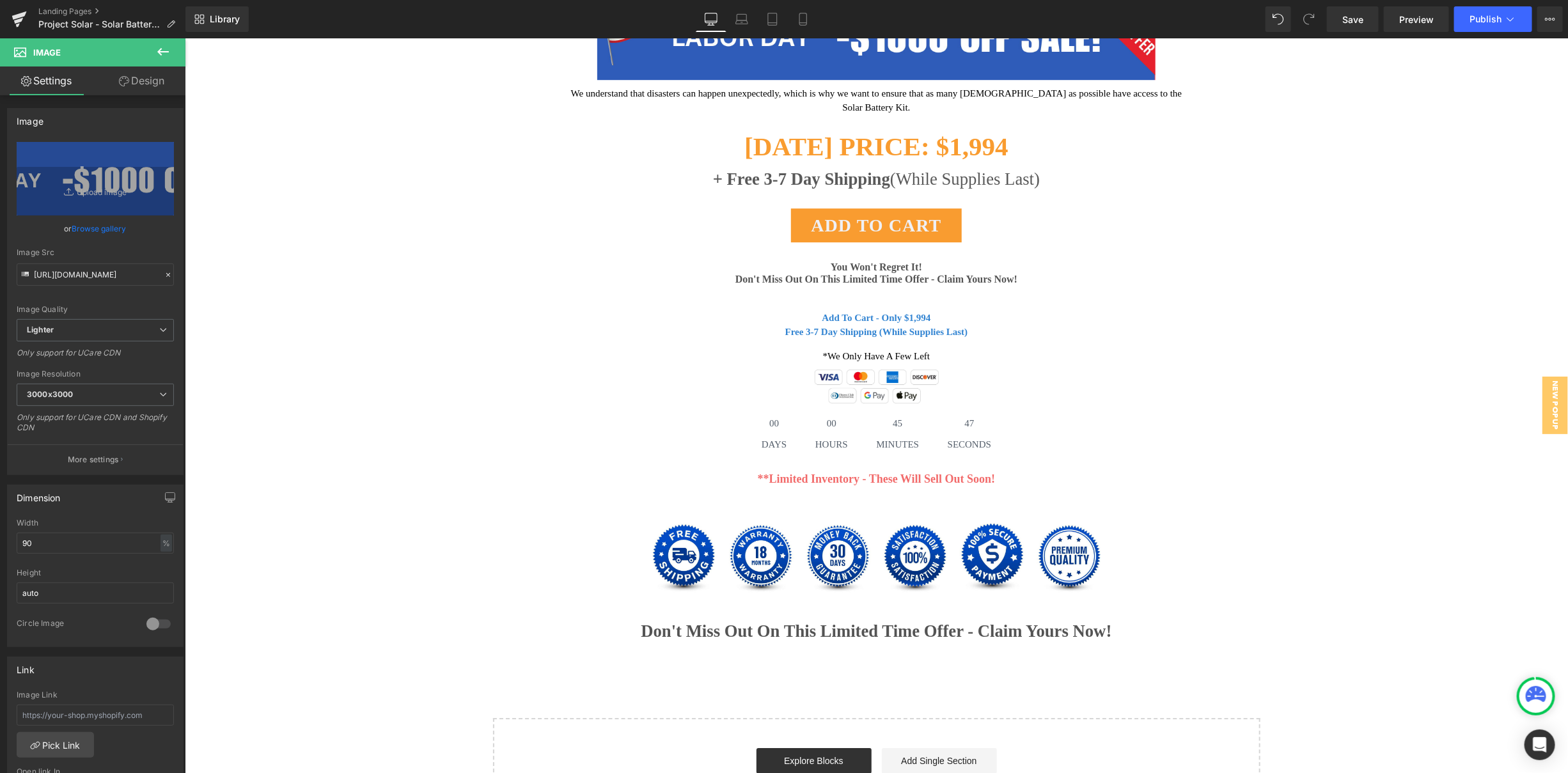
scroll to position [8604, 0]
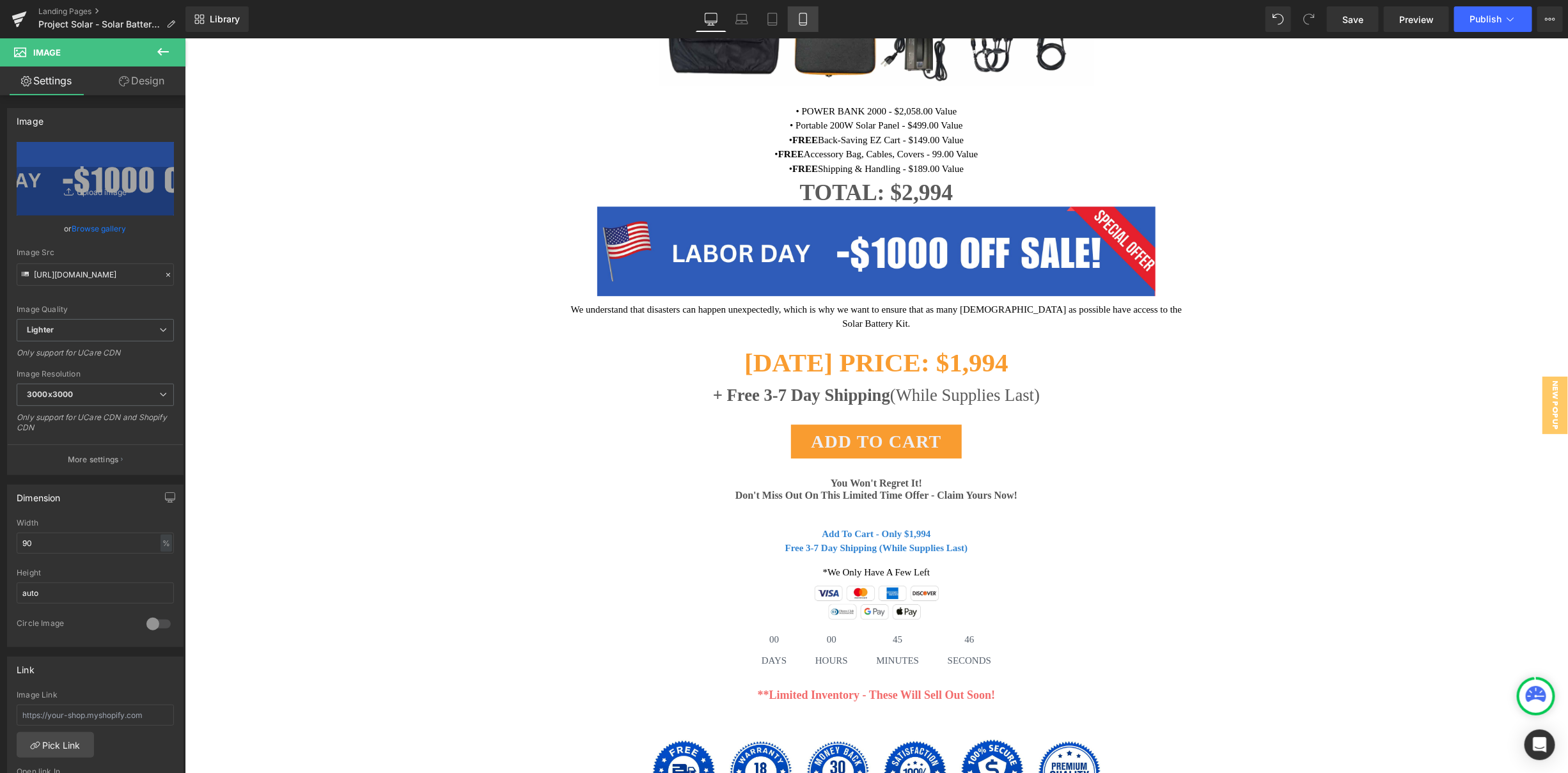
click at [805, 12] on link "Mobile" at bounding box center [803, 19] width 30 height 26
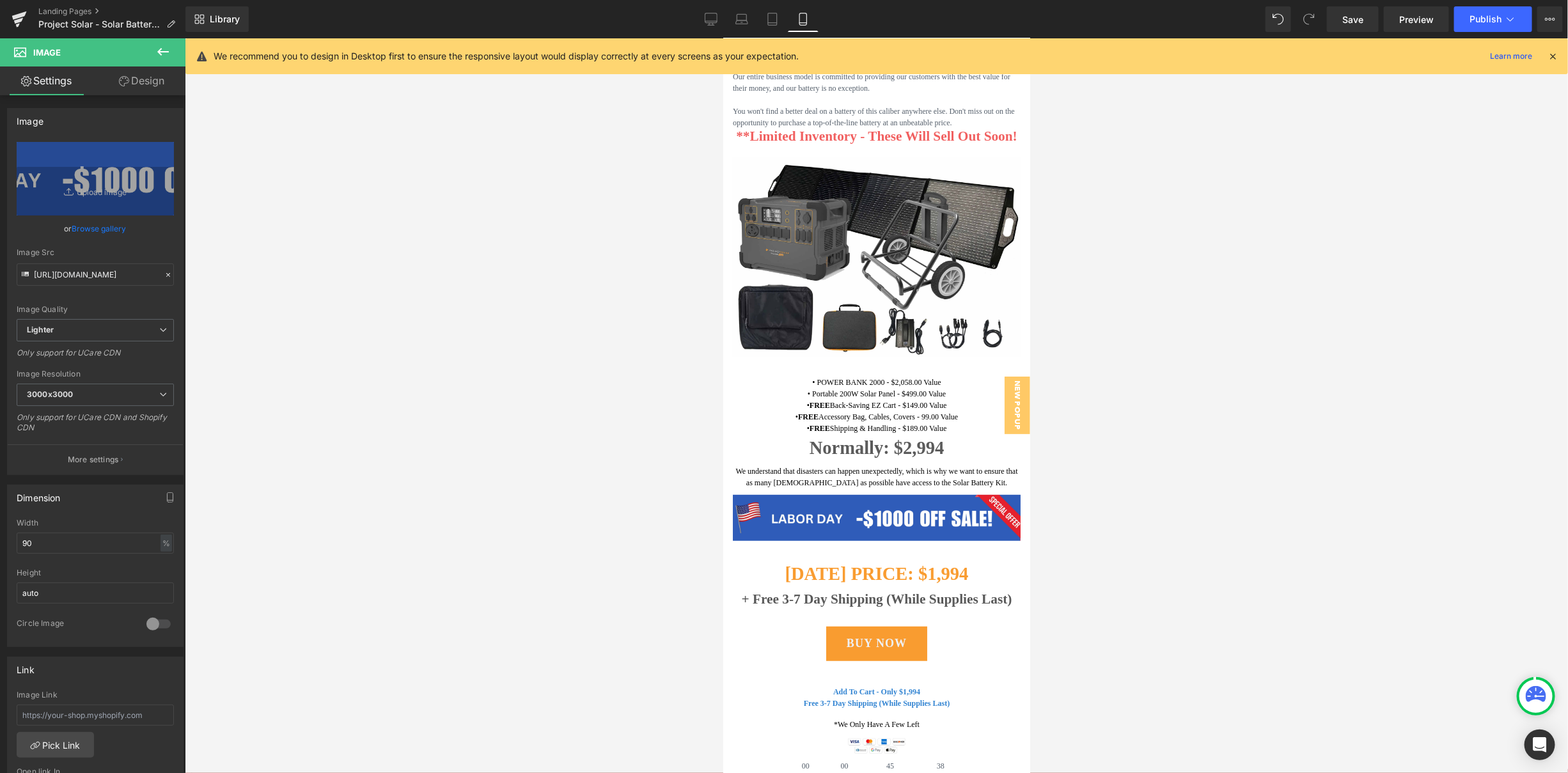
scroll to position [0, 0]
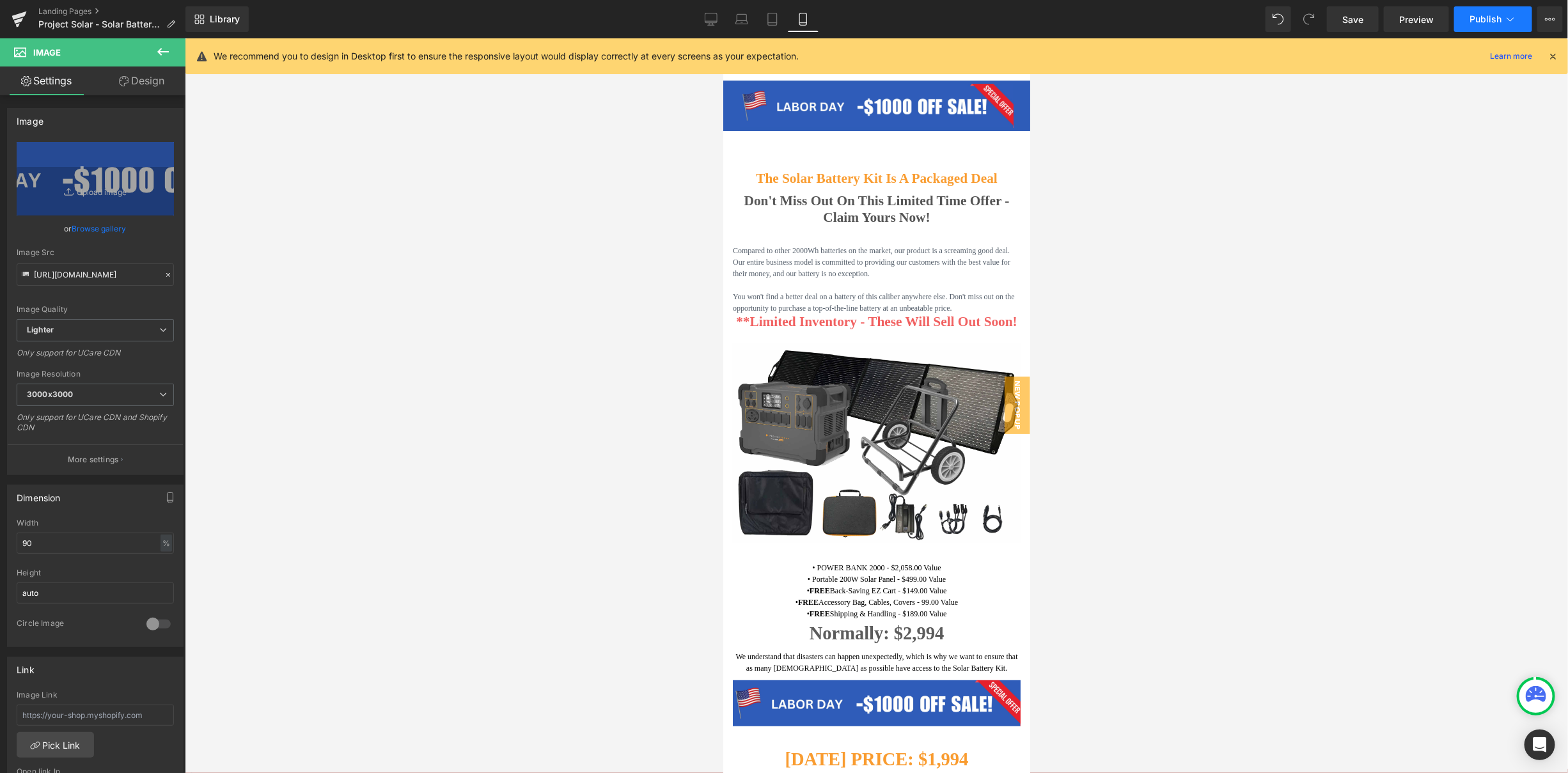
click at [1507, 21] on icon at bounding box center [1510, 19] width 13 height 13
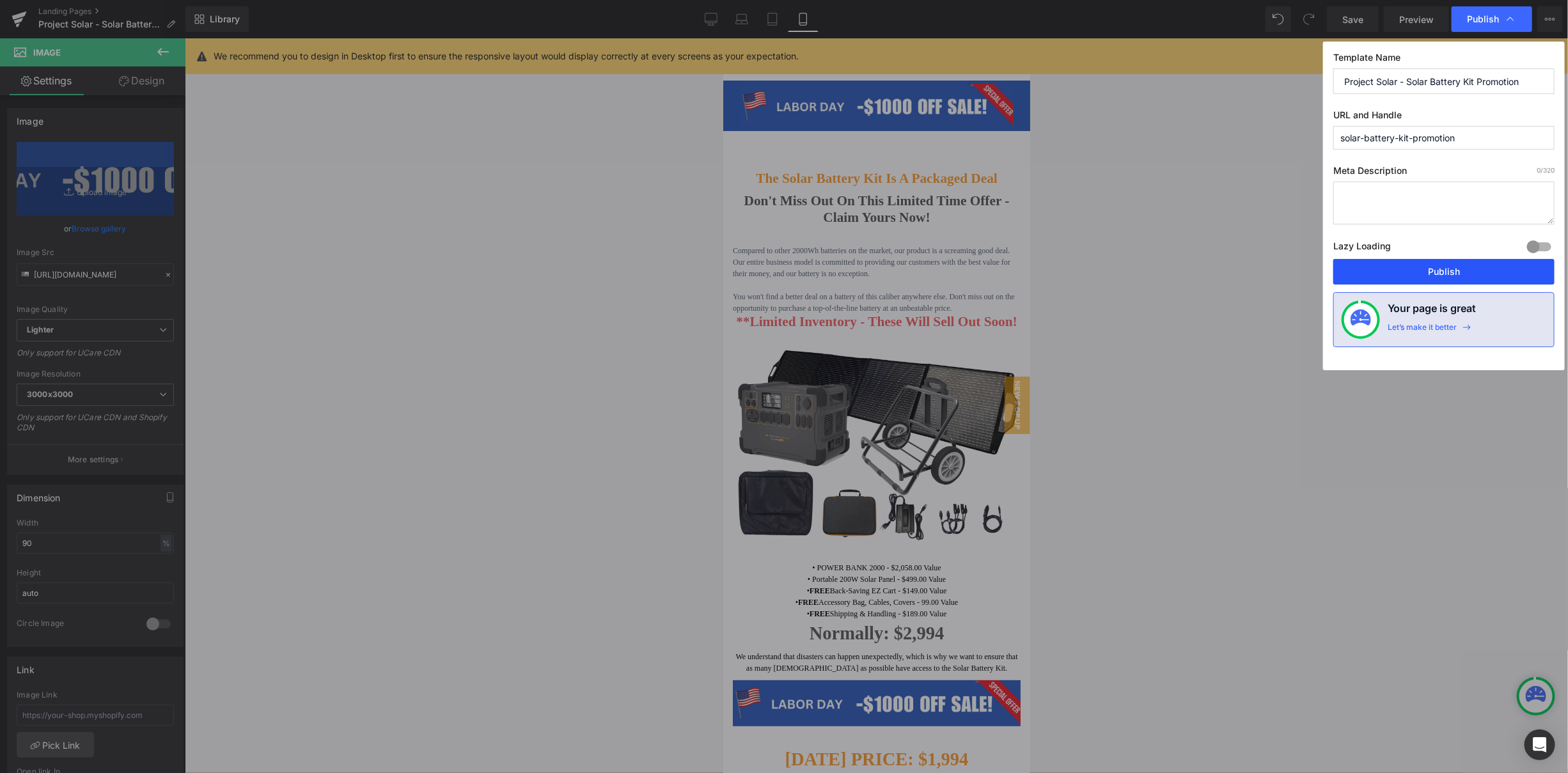
click at [0, 0] on button "Publish" at bounding box center [0, 0] width 0 height 0
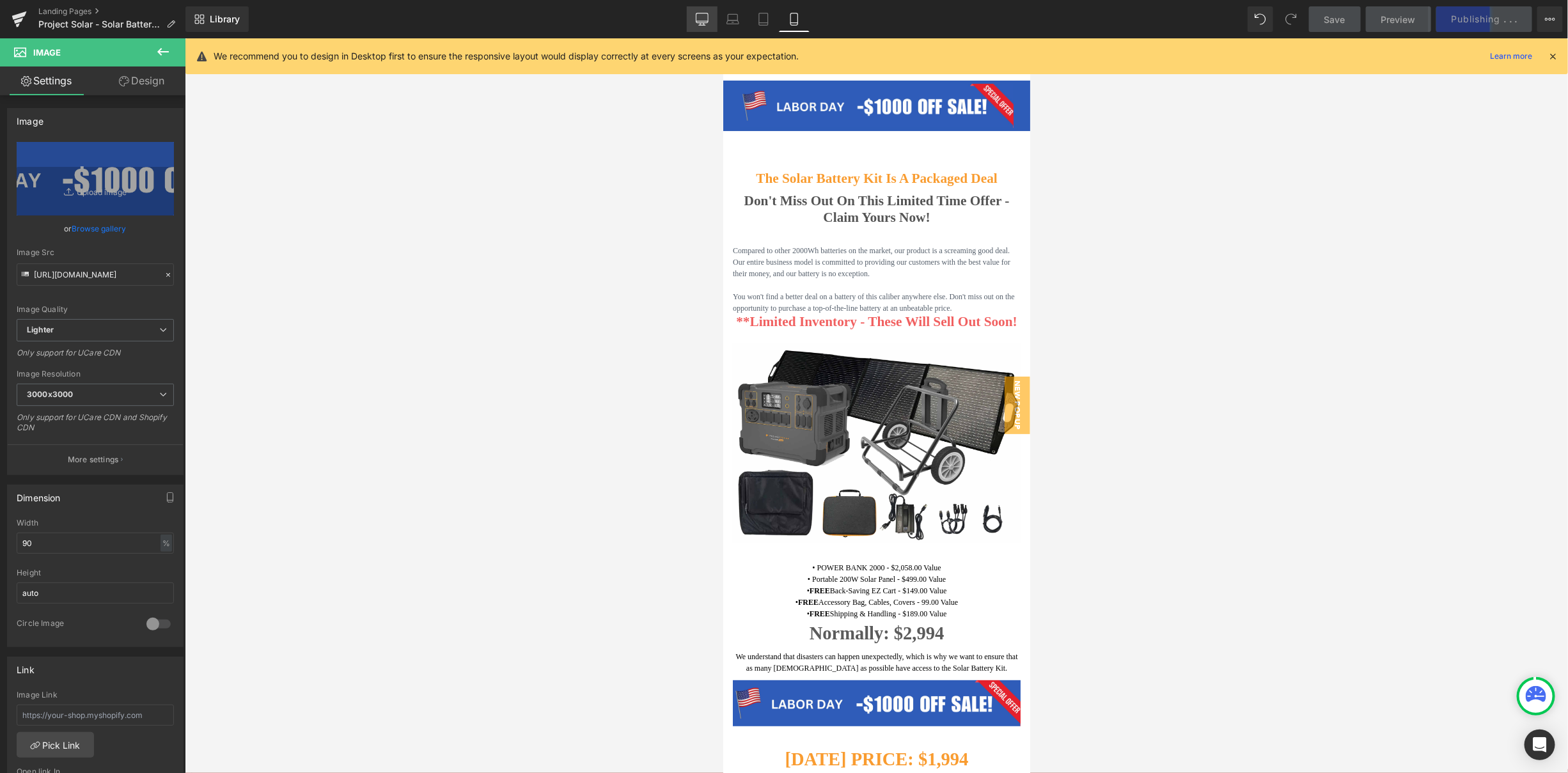
click at [707, 19] on icon at bounding box center [702, 19] width 13 height 13
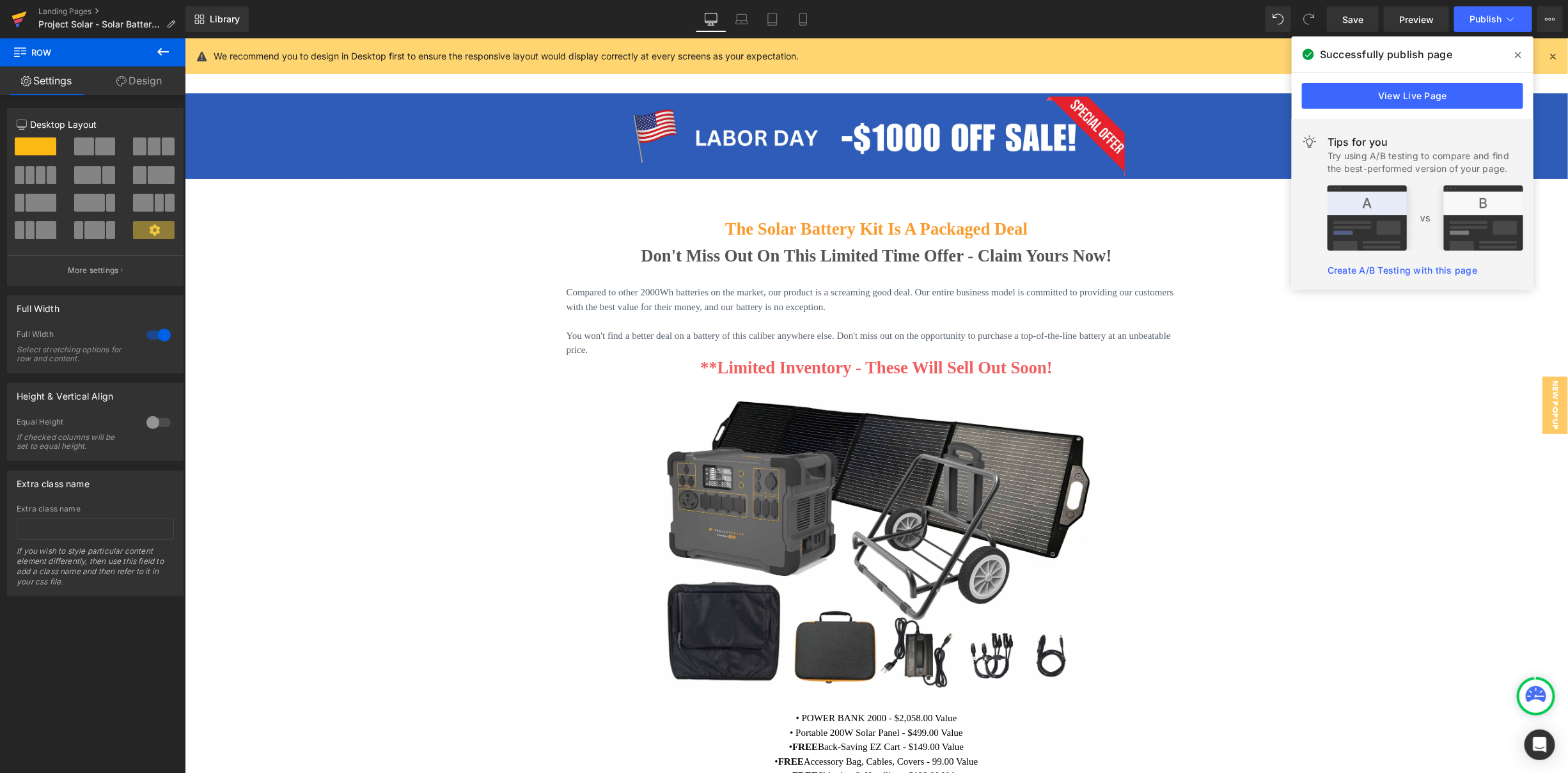
click at [31, 20] on link at bounding box center [19, 19] width 39 height 39
